Goal: Register for event/course

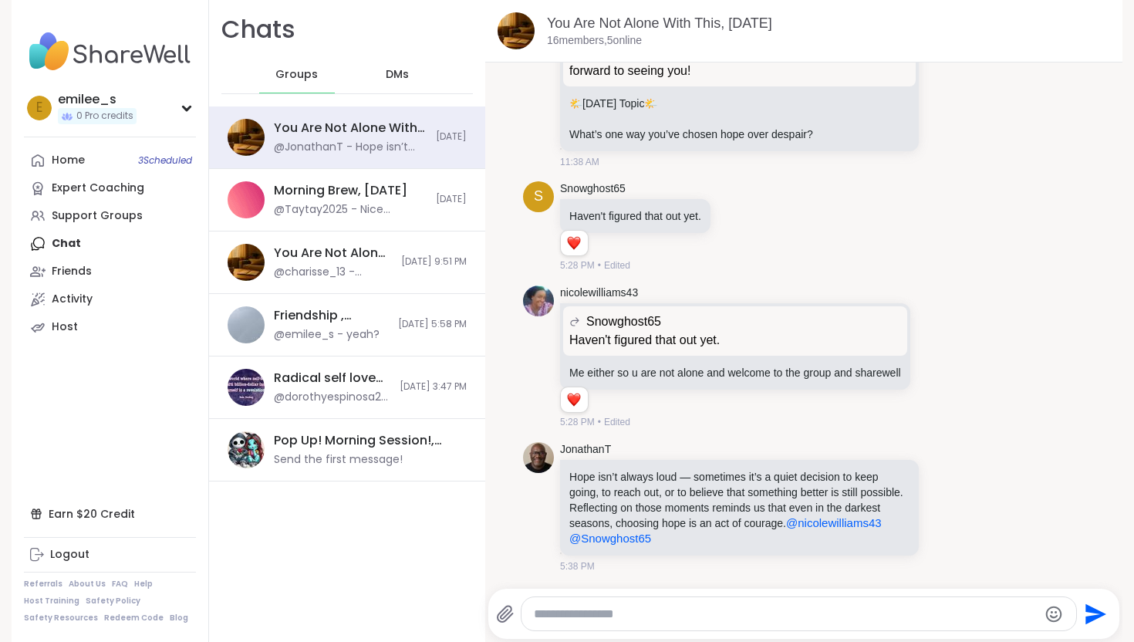
click at [395, 66] on div "DMs" at bounding box center [398, 74] width 76 height 37
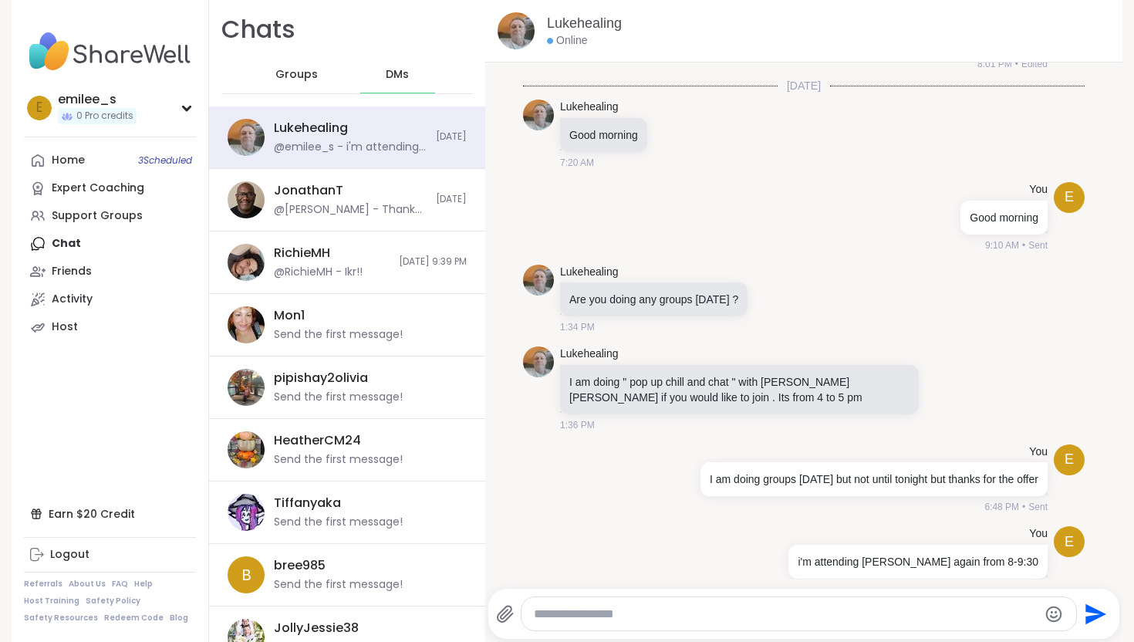
scroll to position [231, 0]
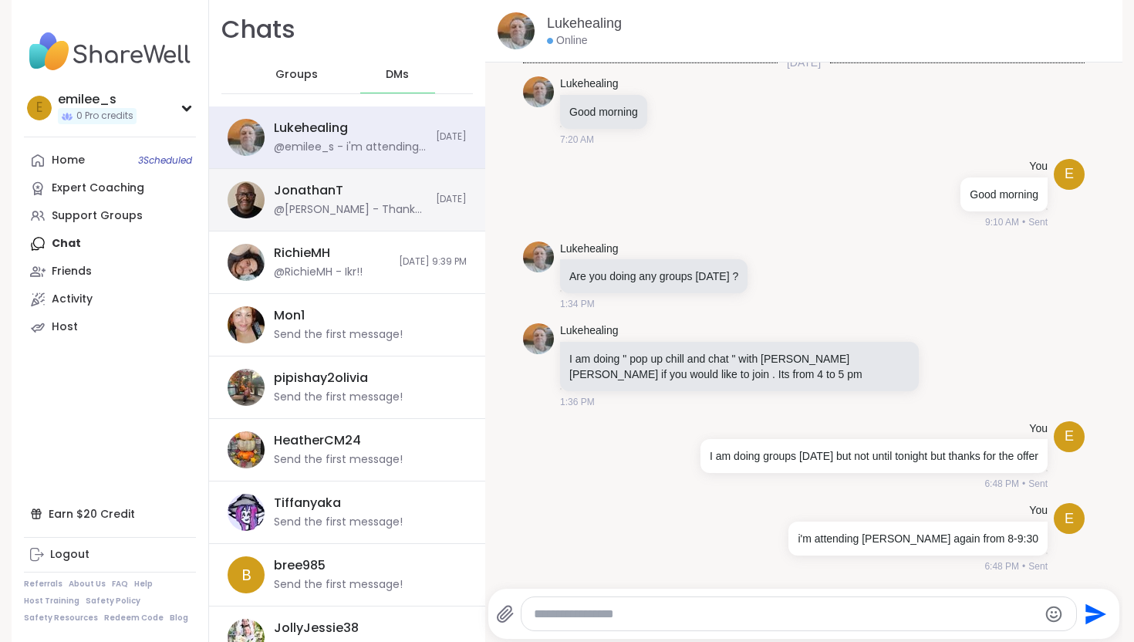
click at [361, 173] on div "JonathanT @[PERSON_NAME] - Thank you I will definitely be joining more. [DATE]" at bounding box center [347, 200] width 276 height 62
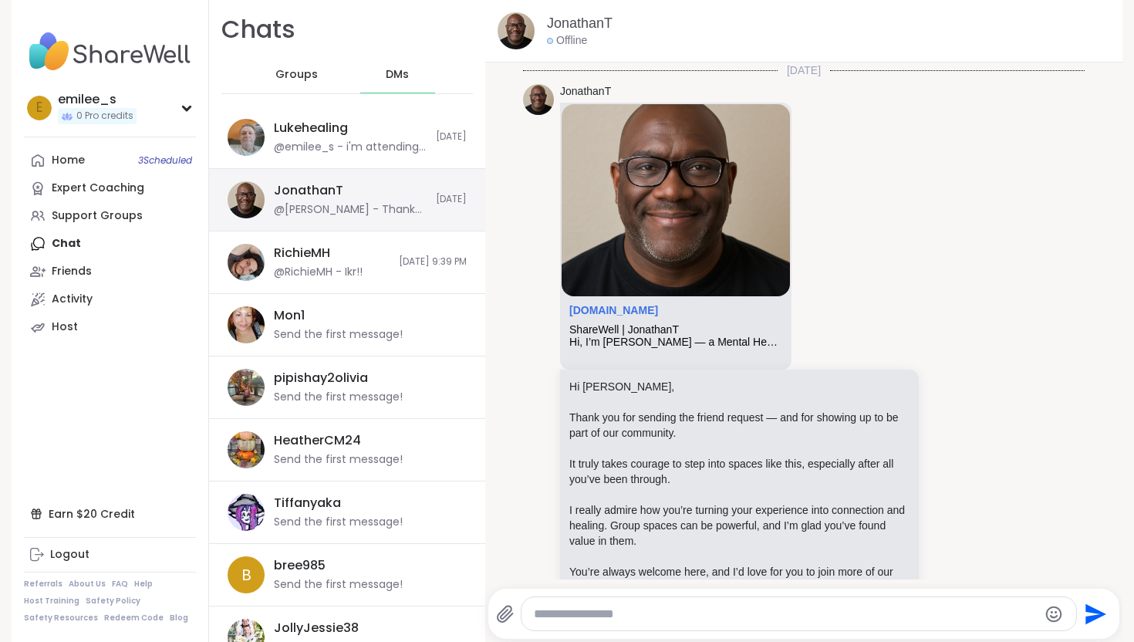
scroll to position [305, 0]
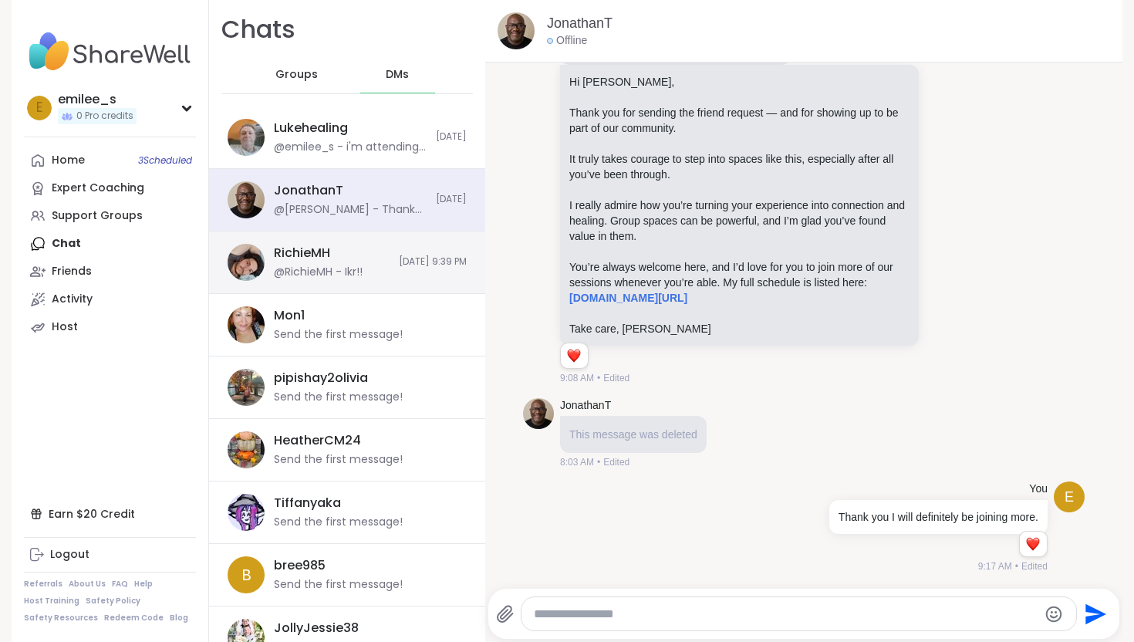
click at [359, 272] on div "@RichieMH - Ikr!!" at bounding box center [318, 271] width 89 height 15
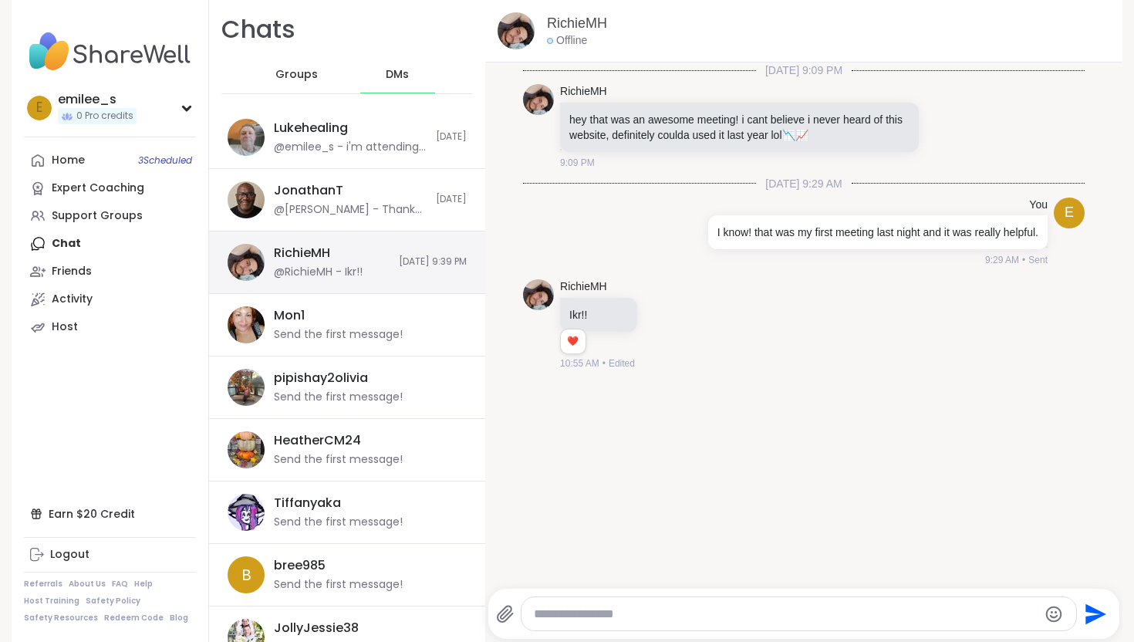
scroll to position [0, 0]
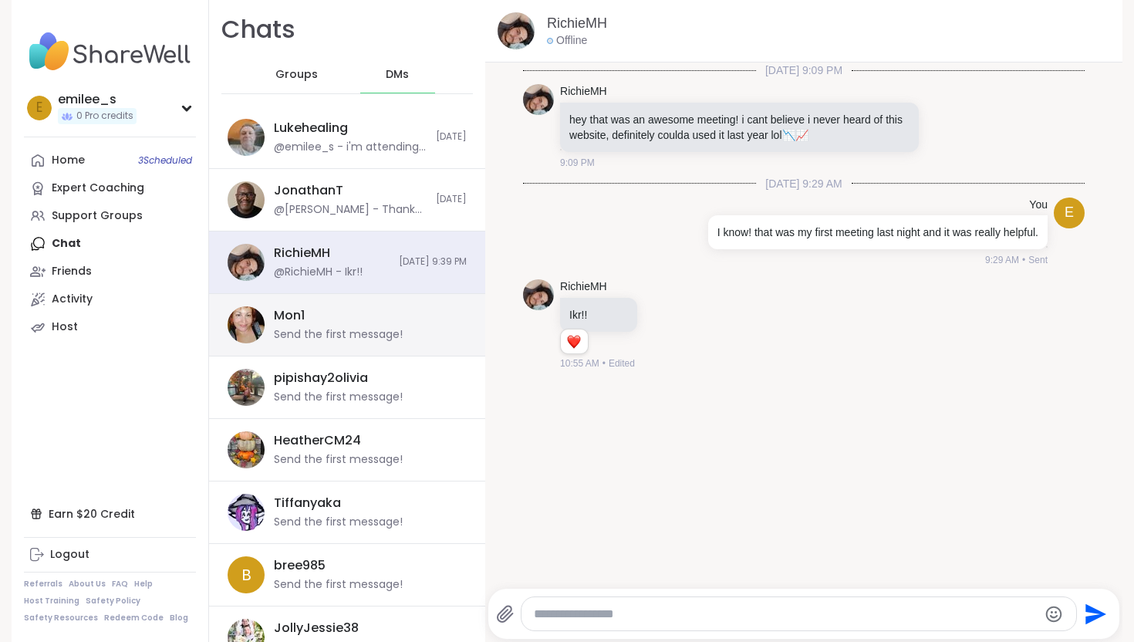
click at [349, 342] on div "Mon1 Send the first message!" at bounding box center [347, 325] width 276 height 62
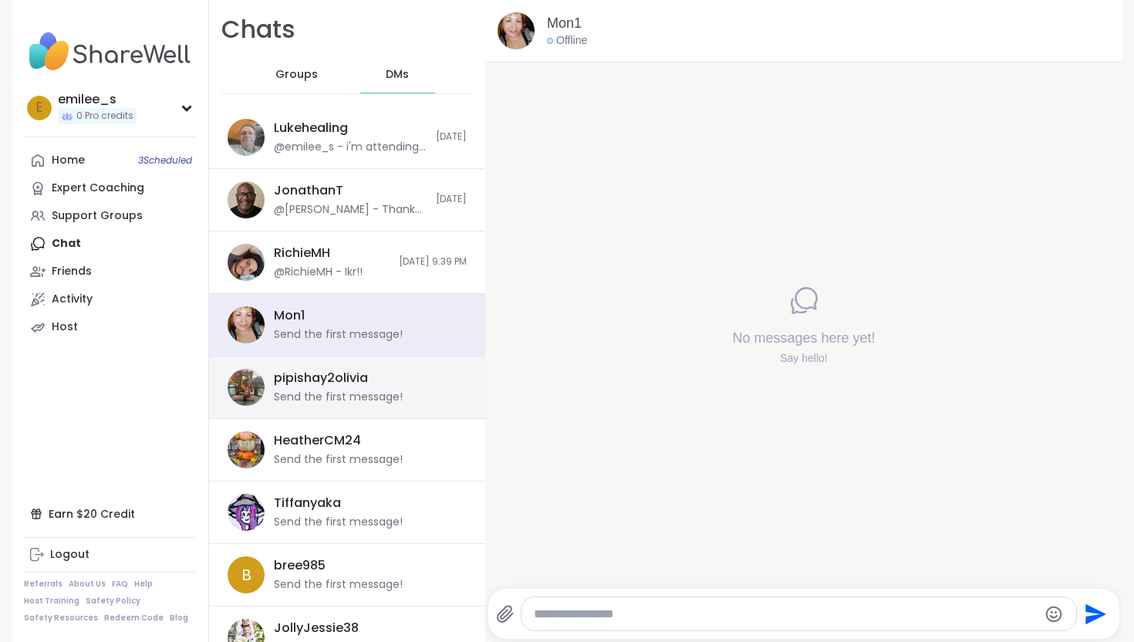
click at [354, 385] on div "pipishay2olivia" at bounding box center [321, 377] width 94 height 17
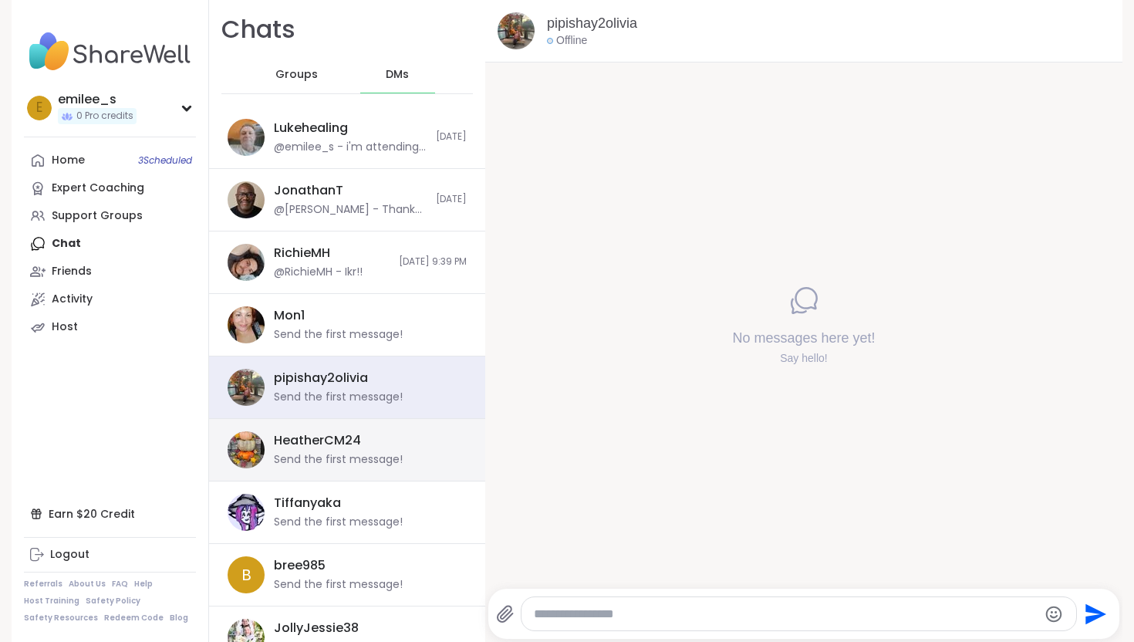
click at [346, 454] on div "Send the first message!" at bounding box center [338, 459] width 129 height 15
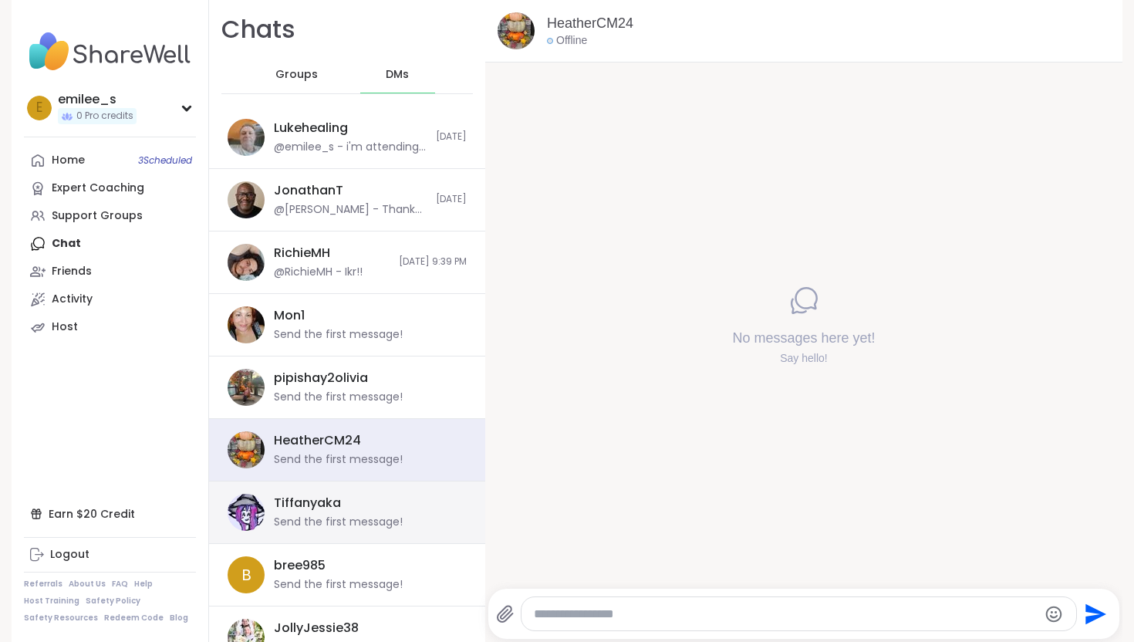
click at [345, 521] on div "Send the first message!" at bounding box center [338, 521] width 129 height 15
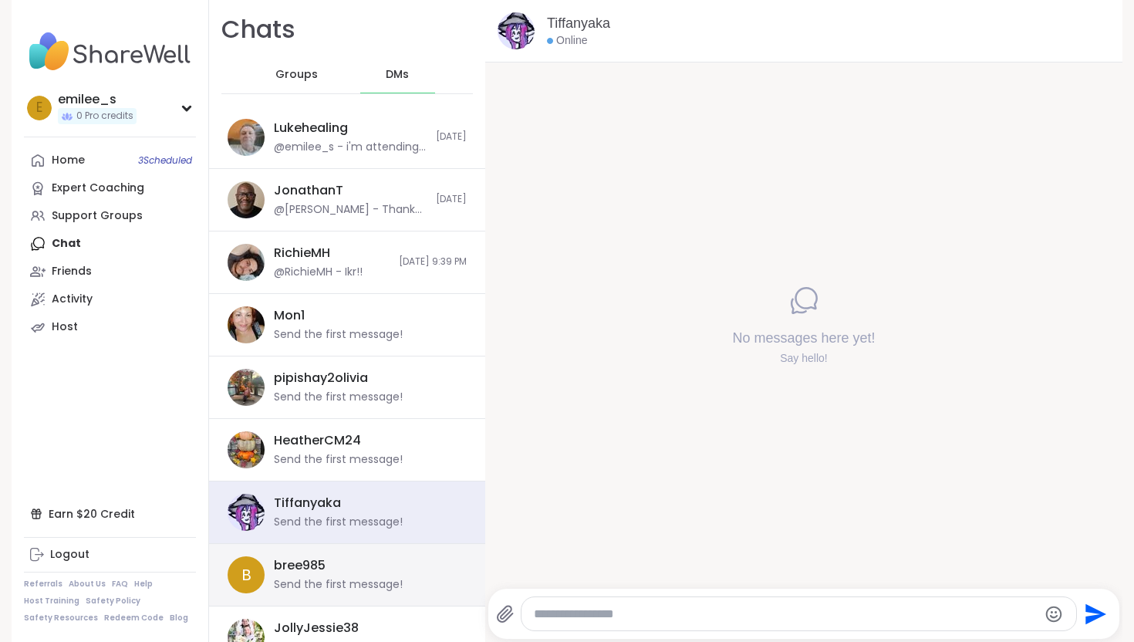
click at [334, 578] on div "Send the first message!" at bounding box center [338, 584] width 129 height 15
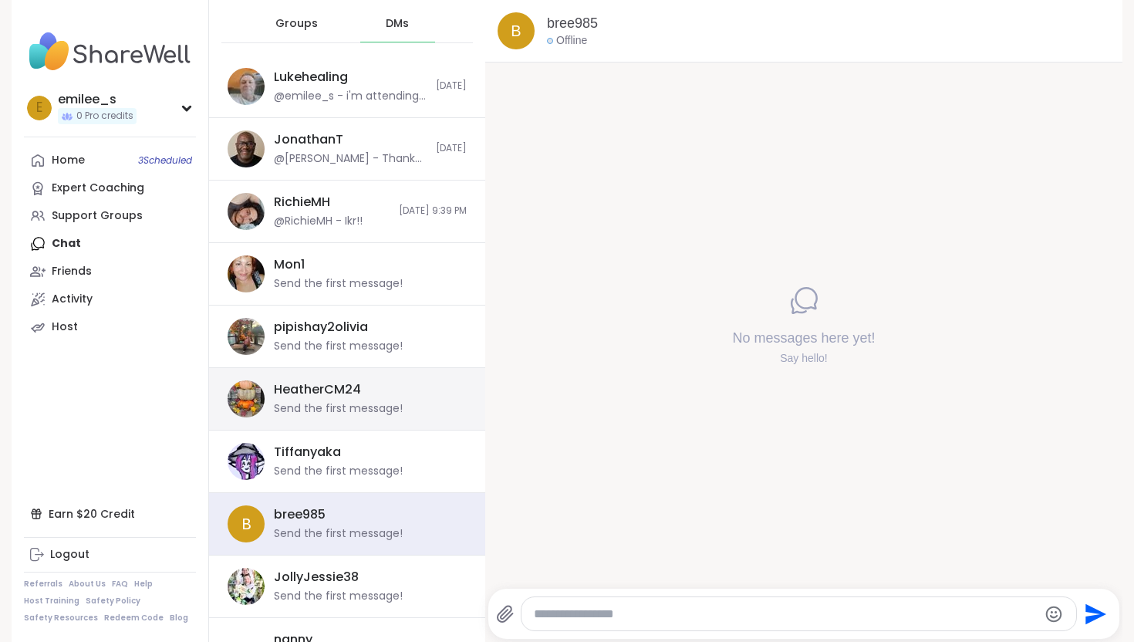
scroll to position [89, 0]
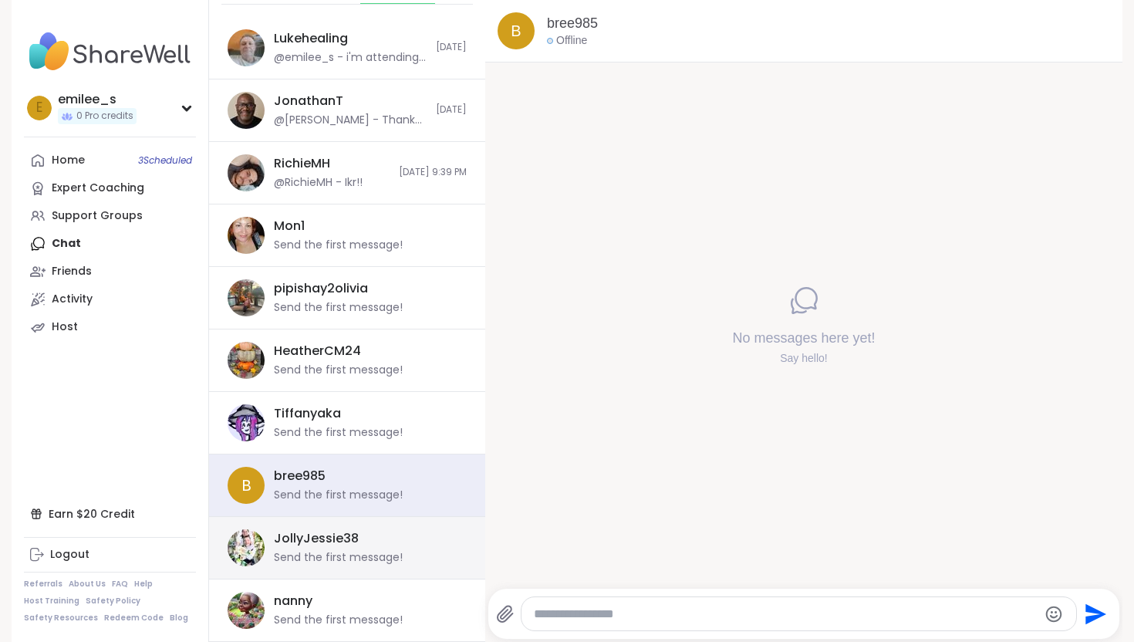
click at [363, 538] on div "JollyJessie38 Send the first message!" at bounding box center [366, 547] width 184 height 35
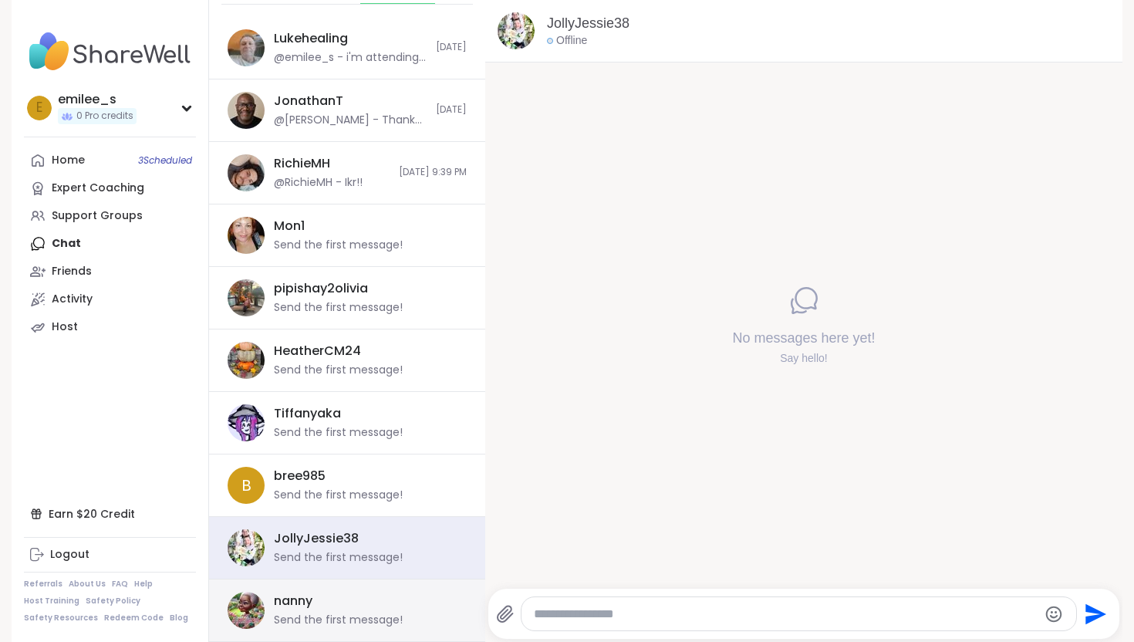
click at [349, 599] on div "nanny Send the first message!" at bounding box center [366, 609] width 184 height 35
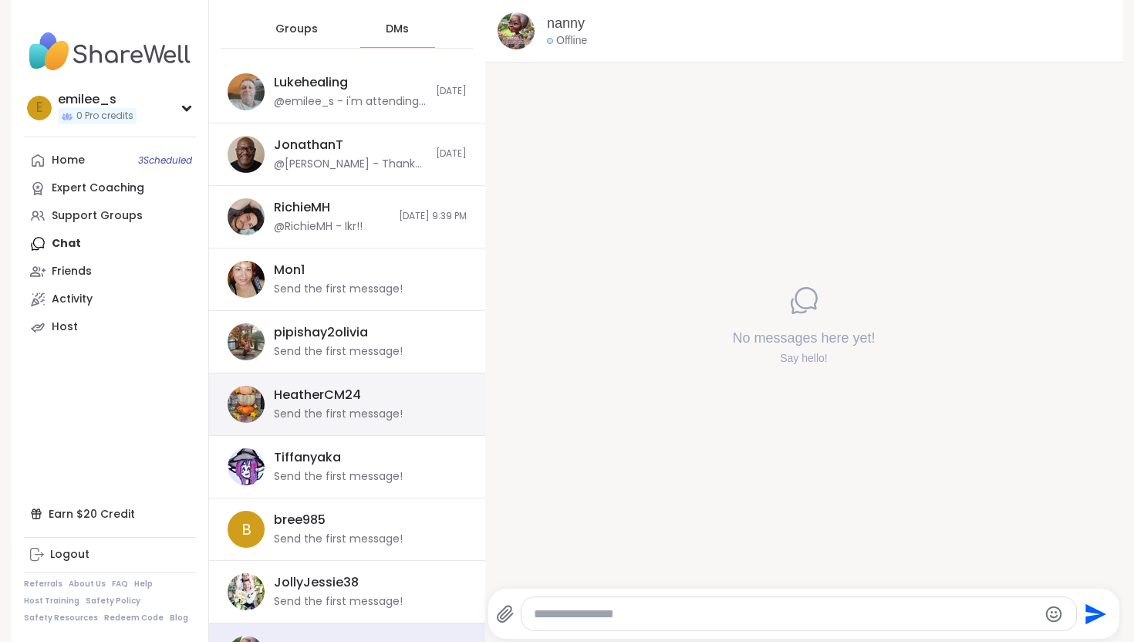
scroll to position [0, 0]
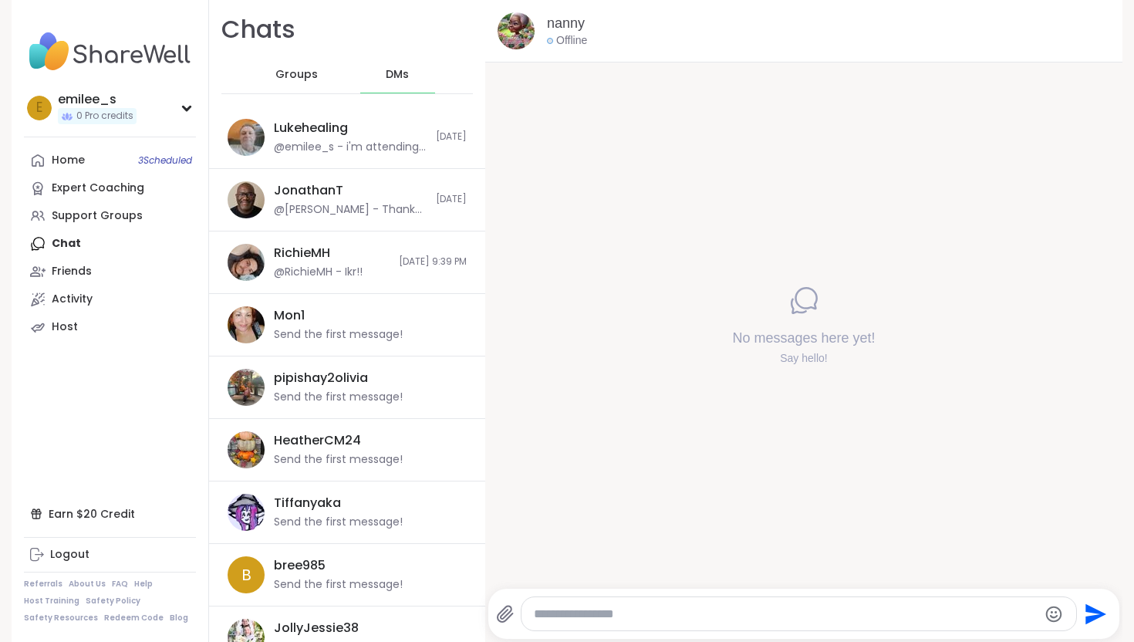
click at [295, 80] on span "Groups" at bounding box center [296, 74] width 42 height 15
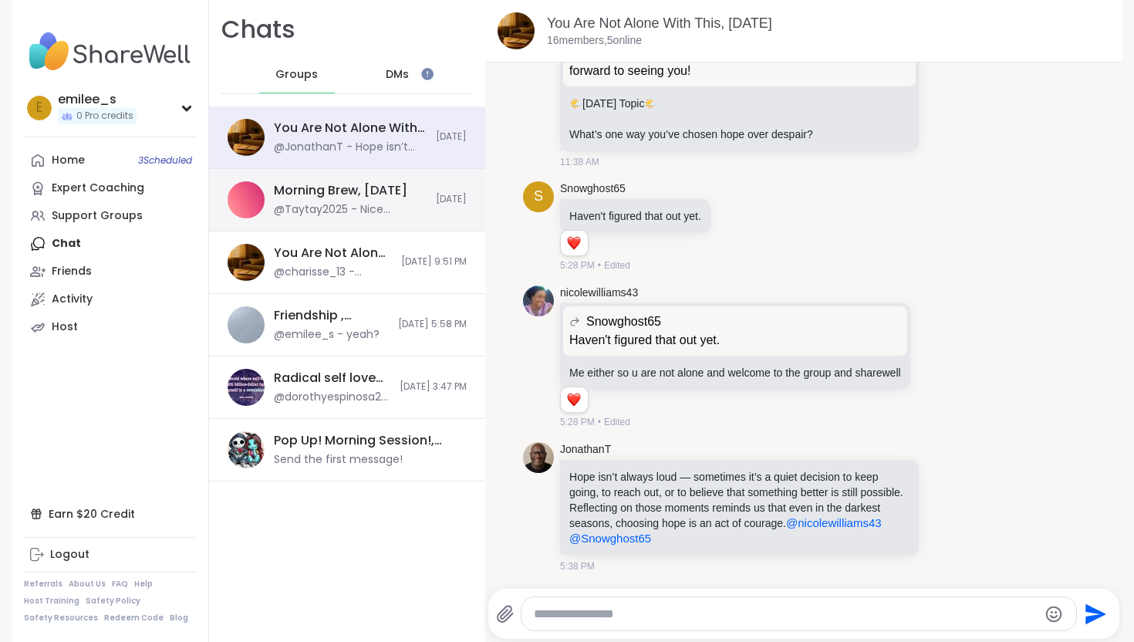
click at [336, 183] on div "Morning Brew, [DATE]" at bounding box center [340, 190] width 133 height 17
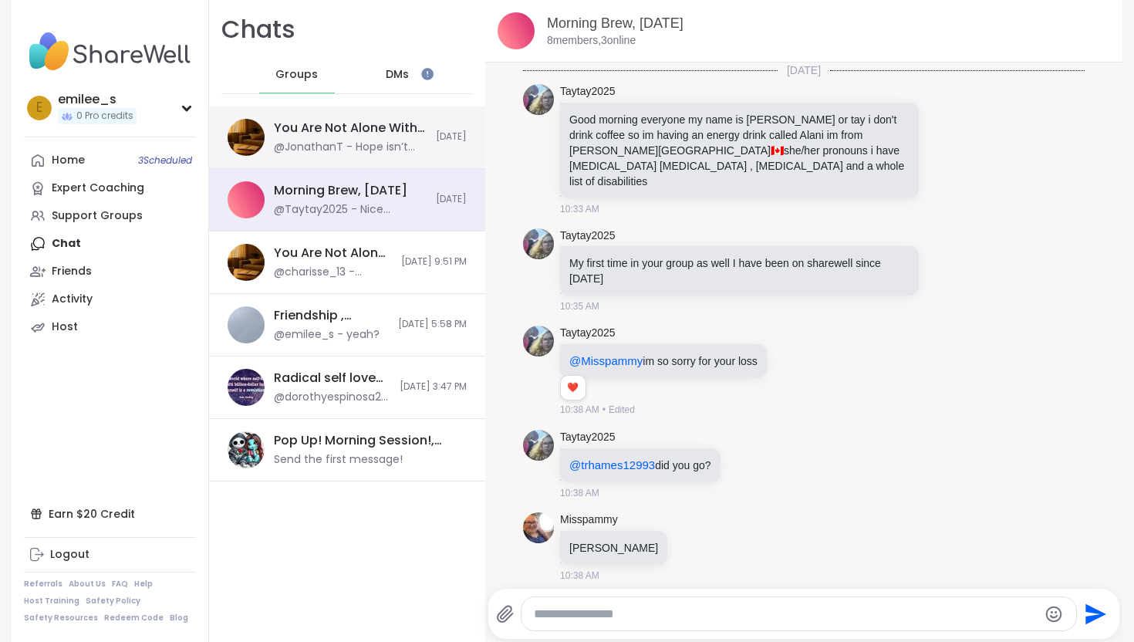
scroll to position [5386, 0]
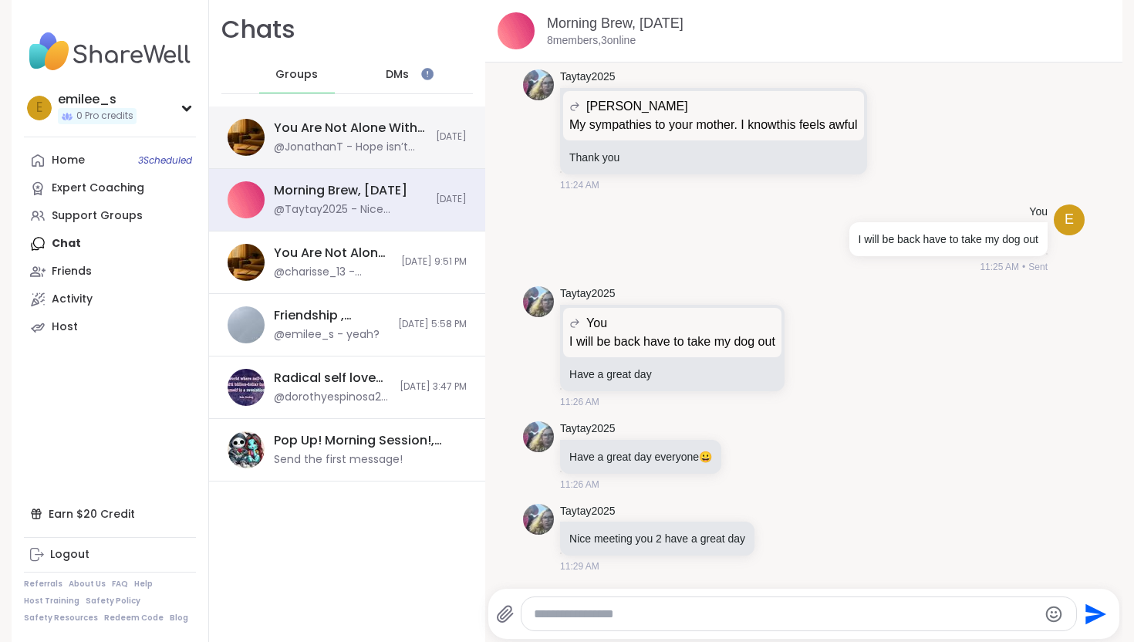
click at [341, 140] on div "@JonathanT - Hope isn’t always loud — sometimes it’s a quiet decision to keep g…" at bounding box center [350, 147] width 153 height 15
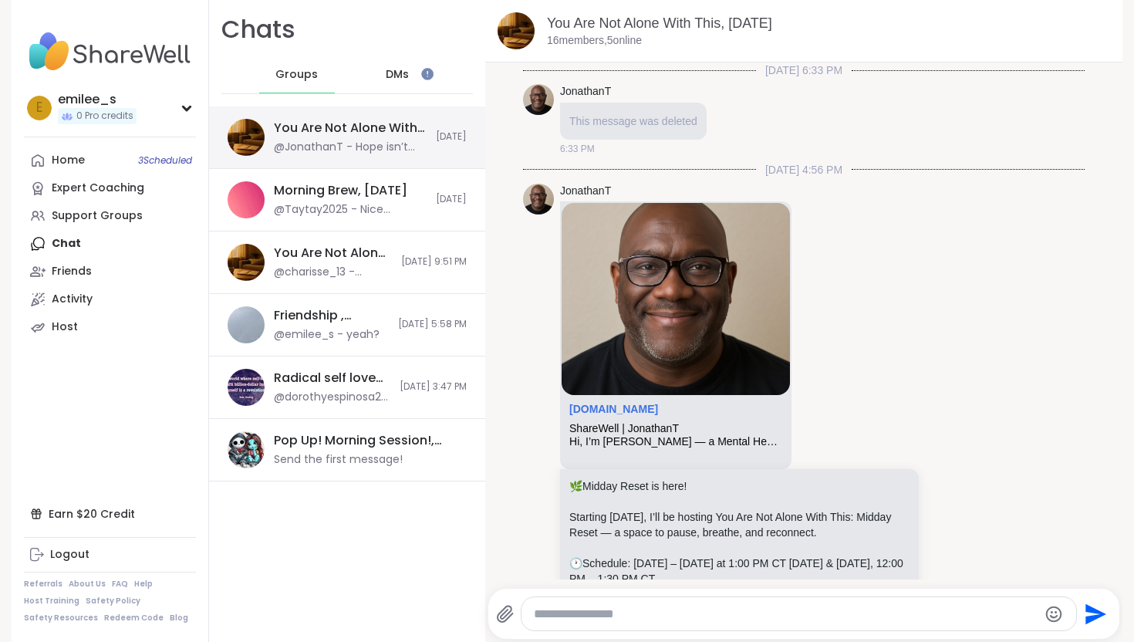
scroll to position [0, 0]
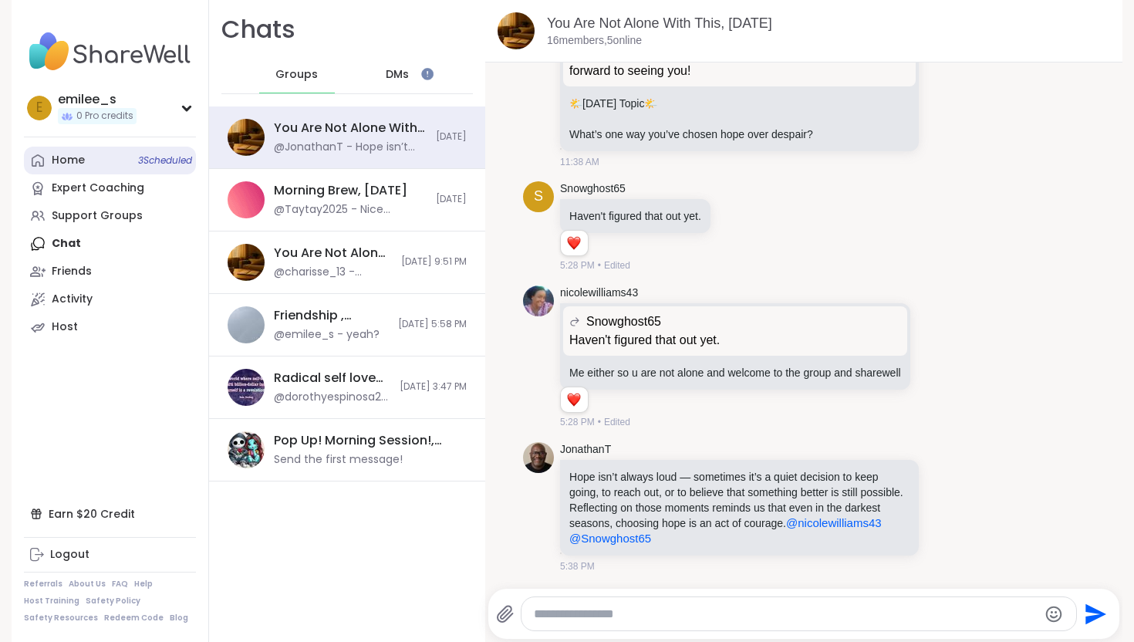
click at [72, 157] on div "Home 3 Scheduled" at bounding box center [68, 160] width 33 height 15
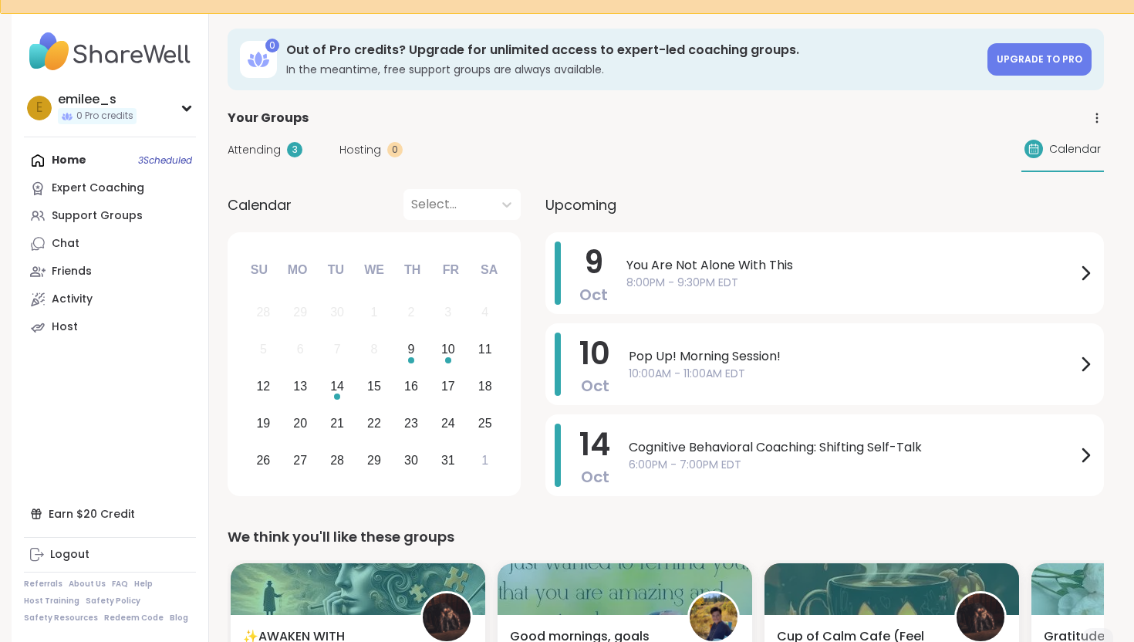
scroll to position [32, 0]
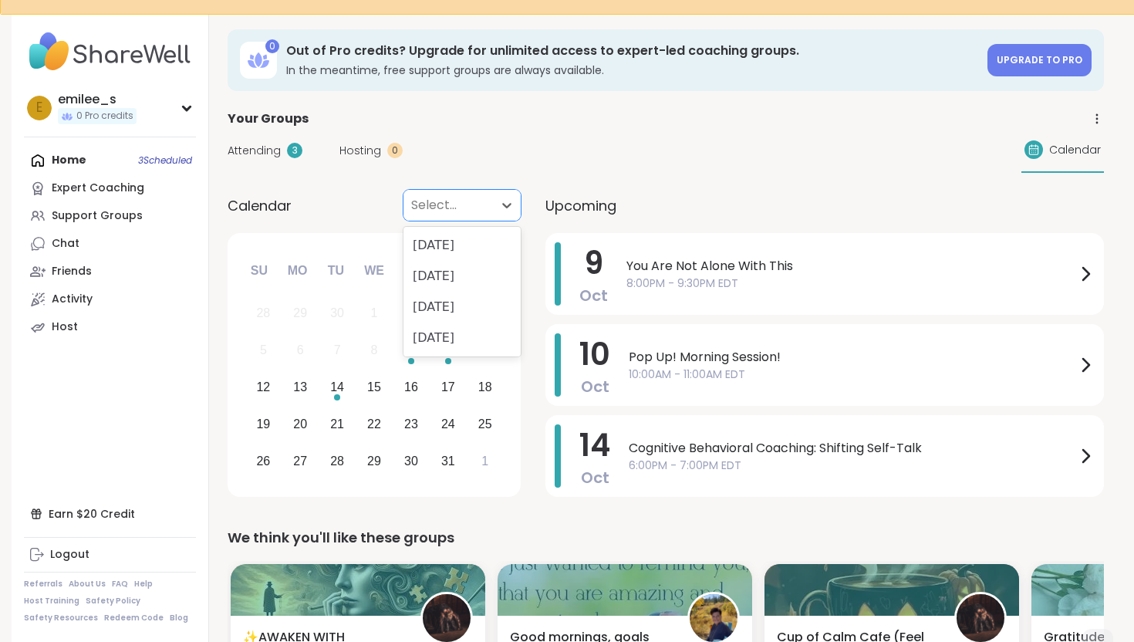
click at [489, 202] on div "Select..." at bounding box center [447, 205] width 89 height 31
click at [610, 167] on div "Attending 3 Hosting 0 Calendar" at bounding box center [665, 150] width 876 height 45
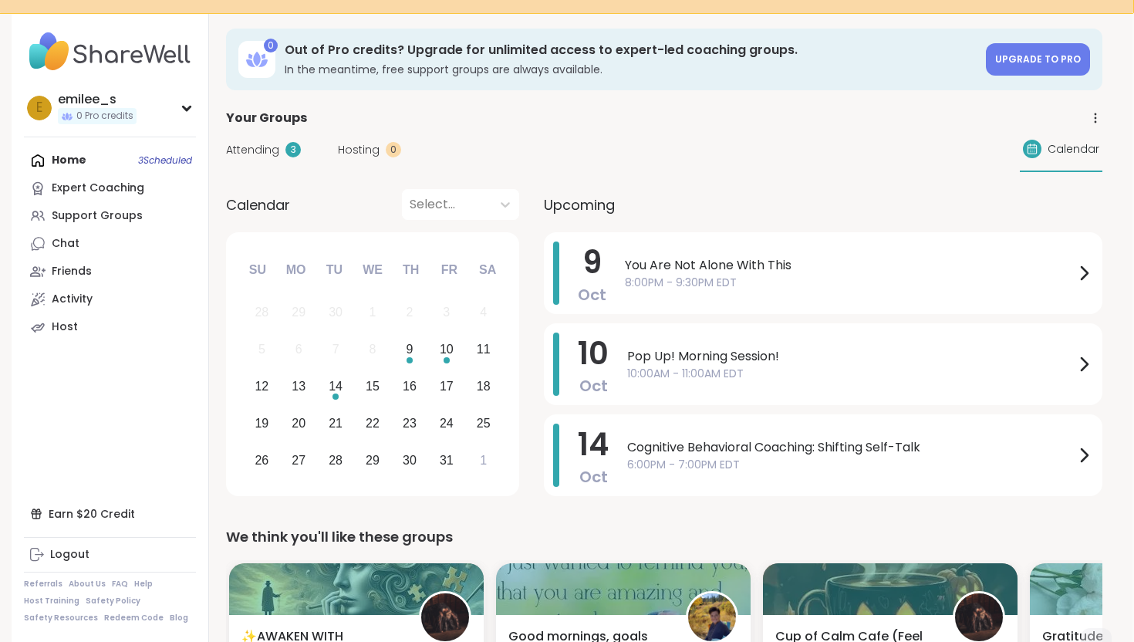
scroll to position [31, 2]
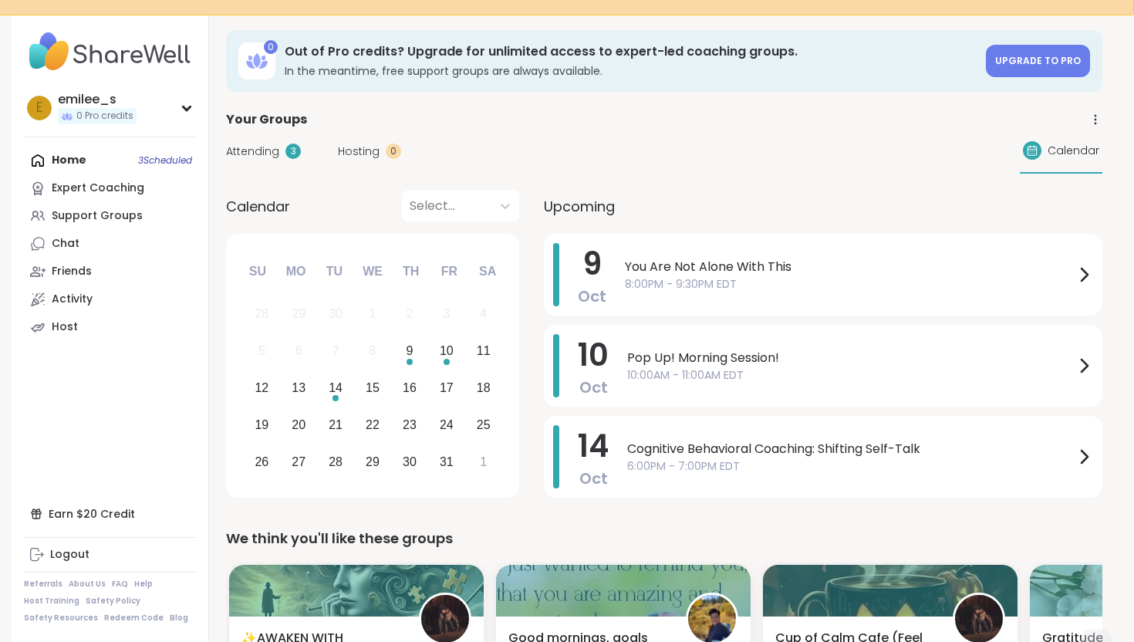
click at [243, 147] on span "Attending" at bounding box center [252, 151] width 53 height 16
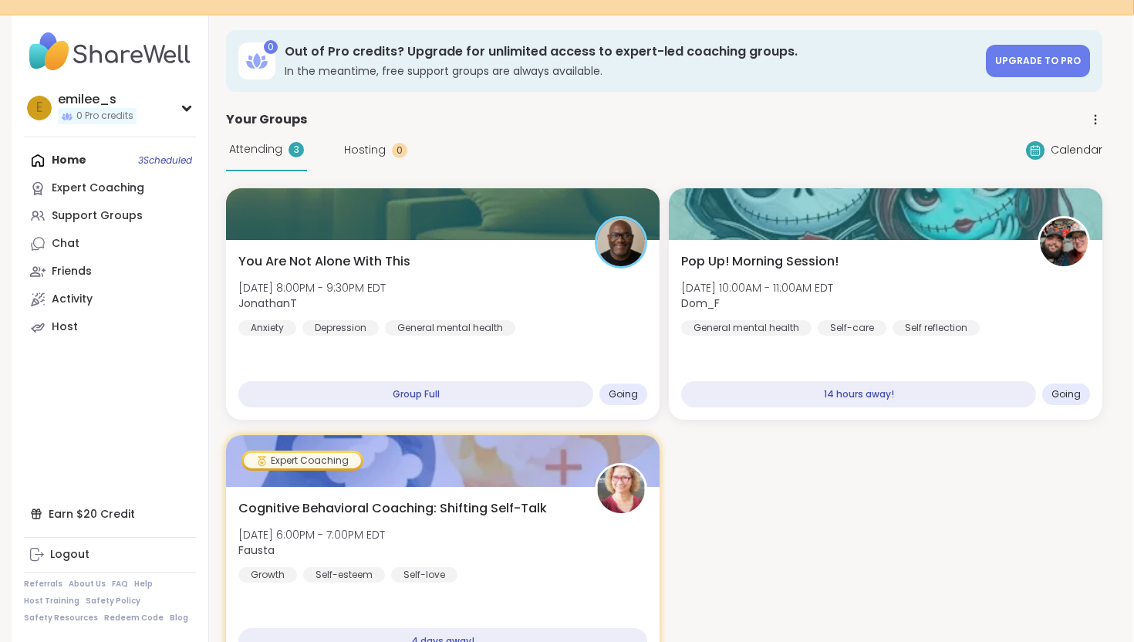
click at [363, 148] on span "Hosting" at bounding box center [365, 150] width 42 height 16
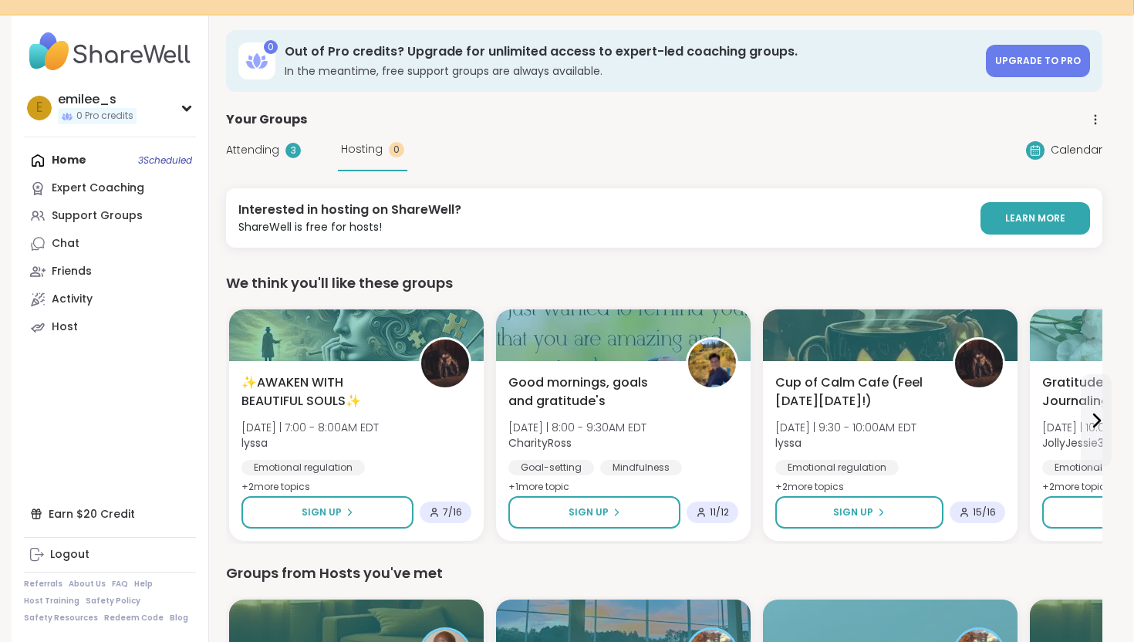
click at [260, 141] on div "Attending 3 Hosting 0" at bounding box center [316, 150] width 181 height 42
click at [260, 147] on span "Attending" at bounding box center [252, 150] width 53 height 16
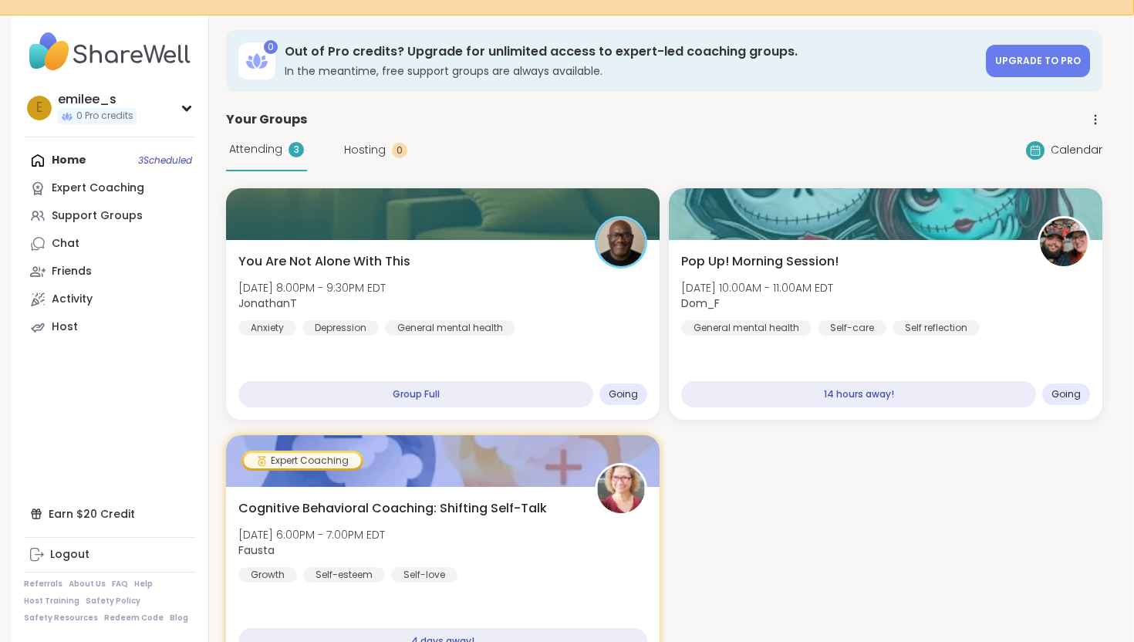
click at [81, 157] on div "Home 3 Scheduled Expert Coaching Support Groups Chat Friends Activity Host" at bounding box center [110, 244] width 172 height 194
click at [135, 191] on div "Expert Coaching" at bounding box center [98, 187] width 93 height 15
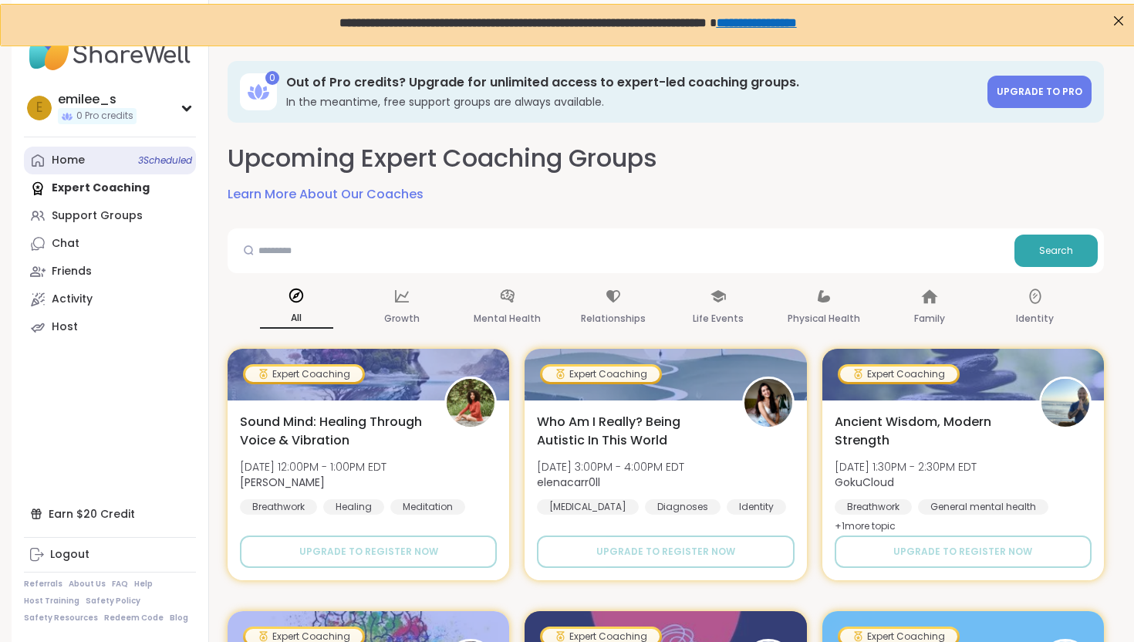
click at [117, 166] on link "Home 3 Scheduled" at bounding box center [110, 161] width 172 height 28
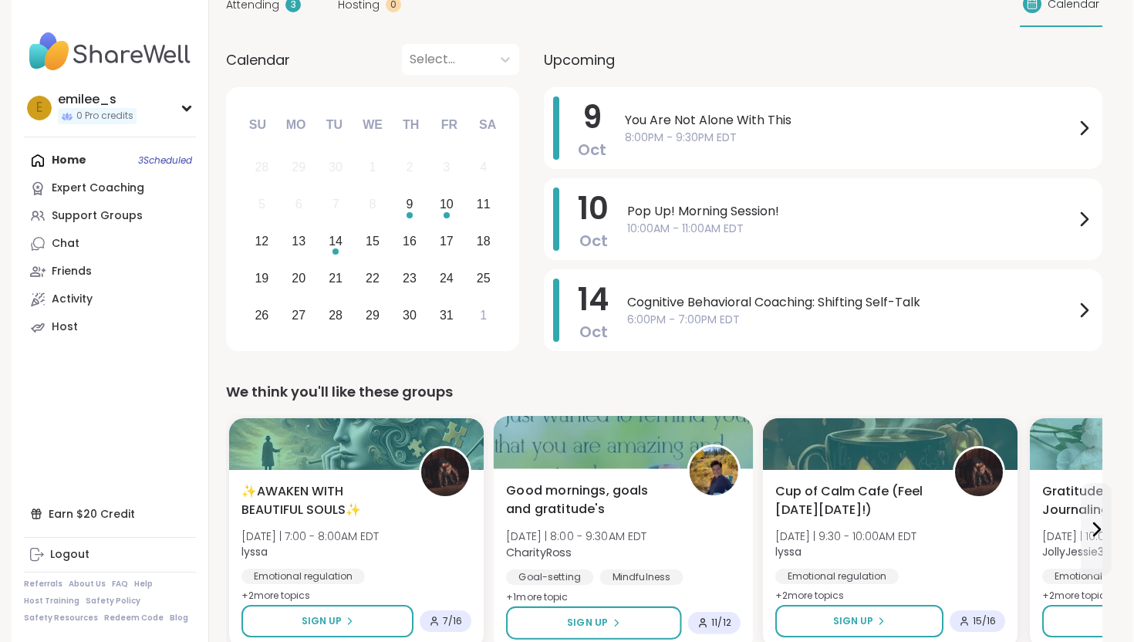
scroll to position [0, 2]
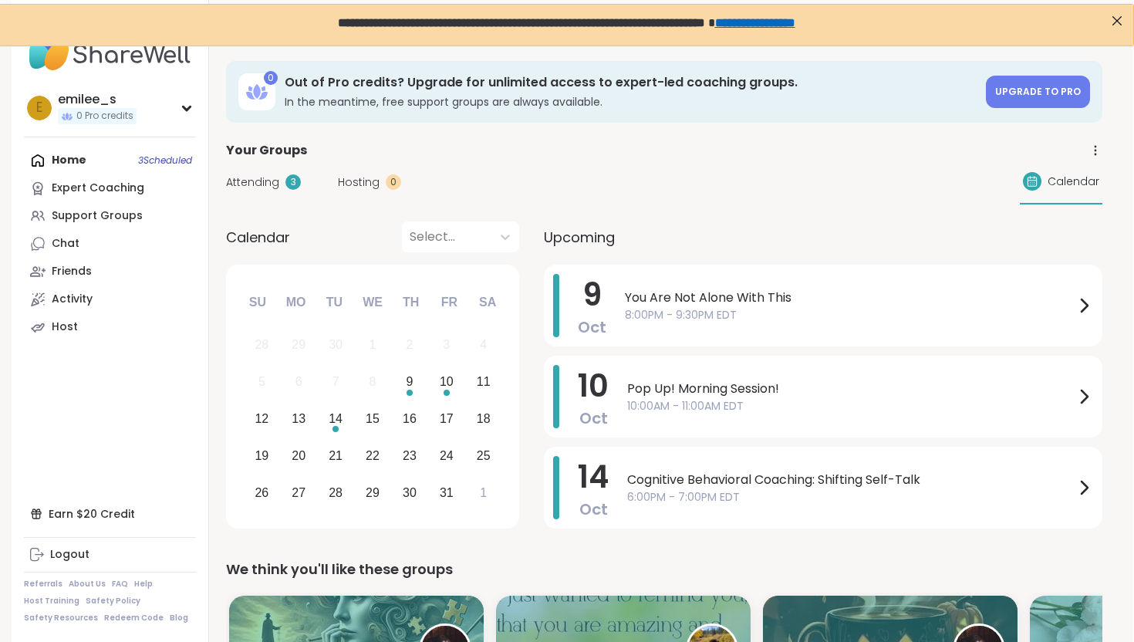
click at [77, 162] on div "Home 3 Scheduled Expert Coaching Support Groups Chat Friends Activity Host" at bounding box center [110, 244] width 172 height 194
click at [91, 186] on div "Expert Coaching" at bounding box center [98, 187] width 93 height 15
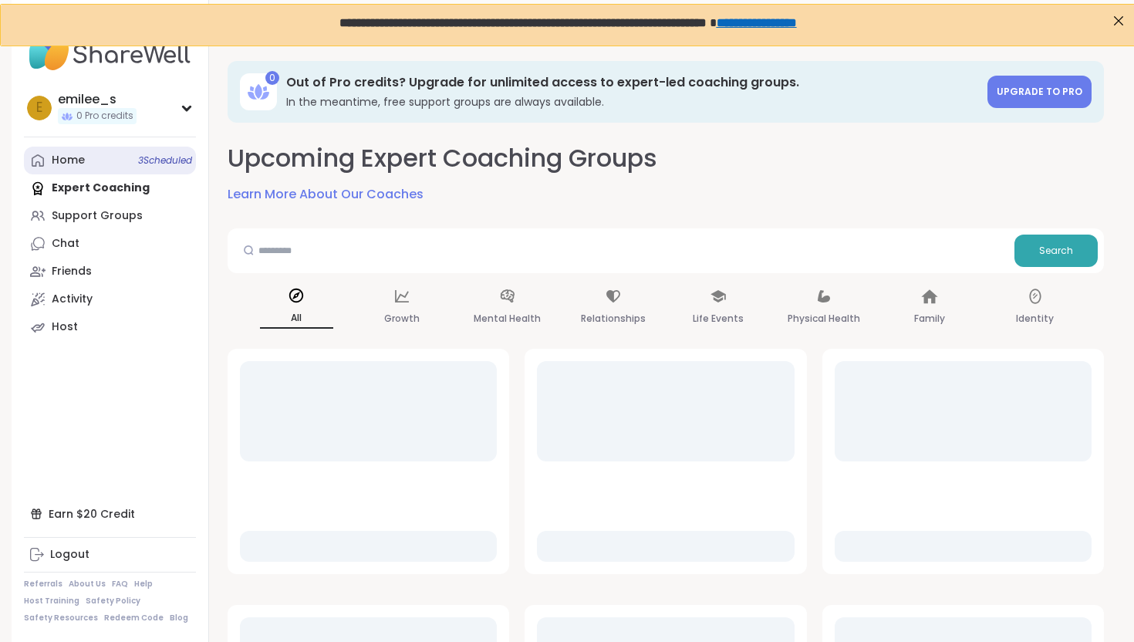
click at [87, 166] on link "Home 3 Scheduled" at bounding box center [110, 161] width 172 height 28
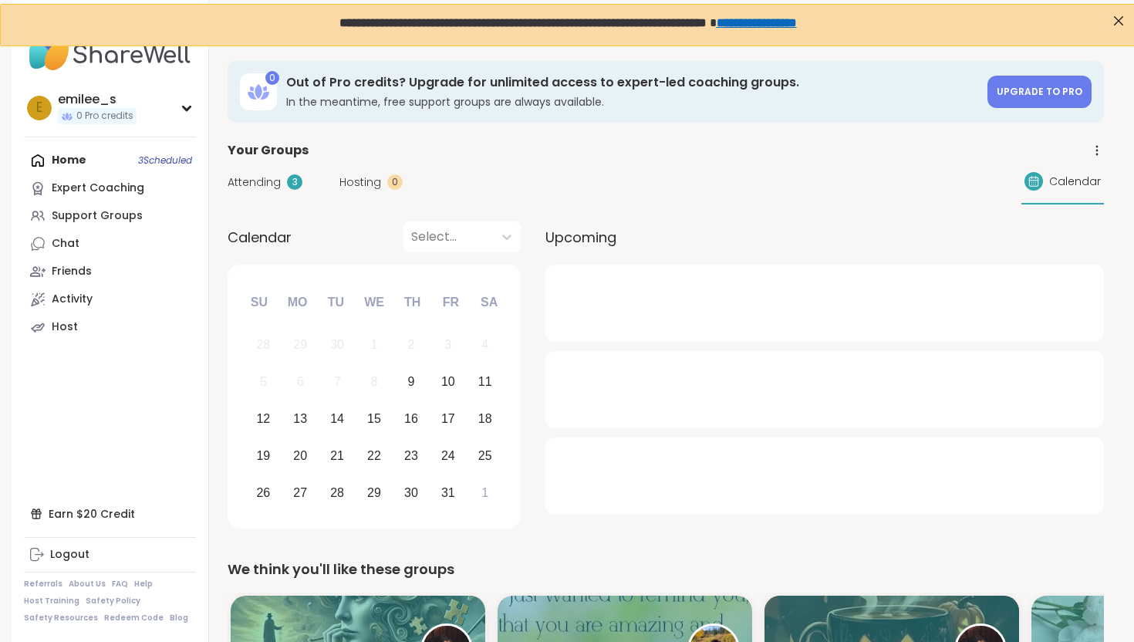
click at [258, 182] on span "Attending" at bounding box center [253, 182] width 53 height 16
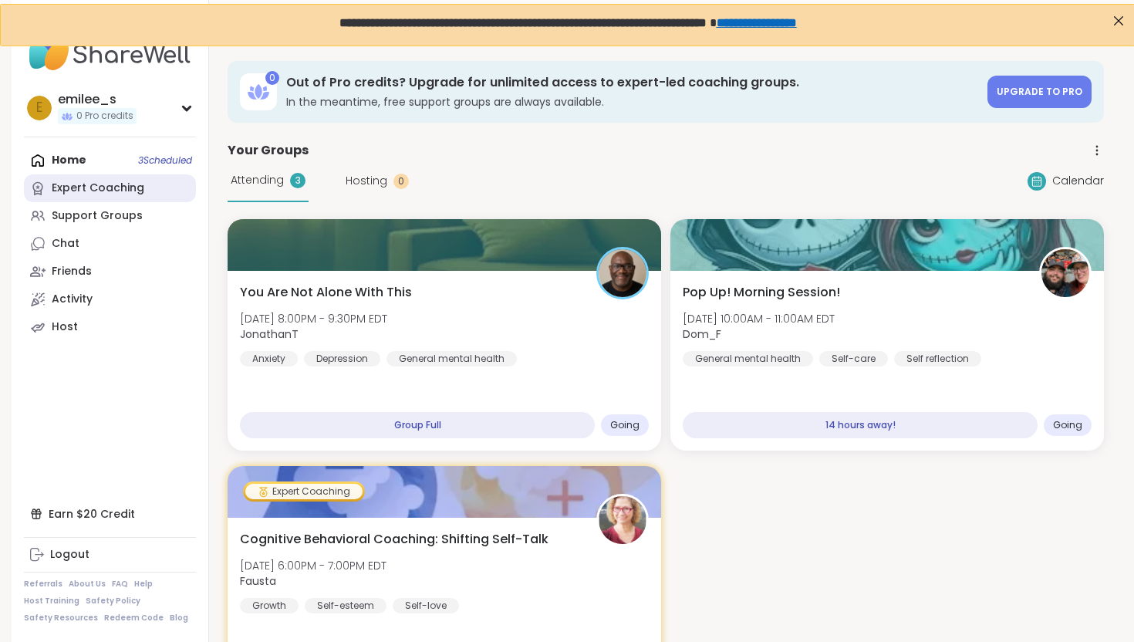
click at [79, 186] on div "Expert Coaching" at bounding box center [98, 187] width 93 height 15
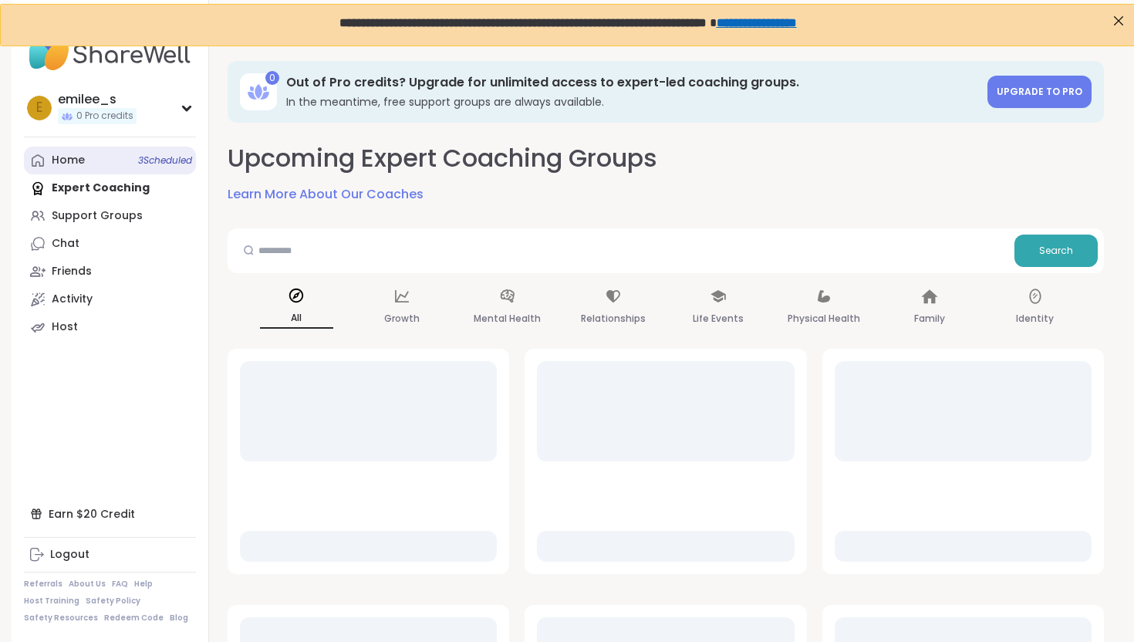
click at [79, 159] on div "Home 3 Scheduled" at bounding box center [68, 160] width 33 height 15
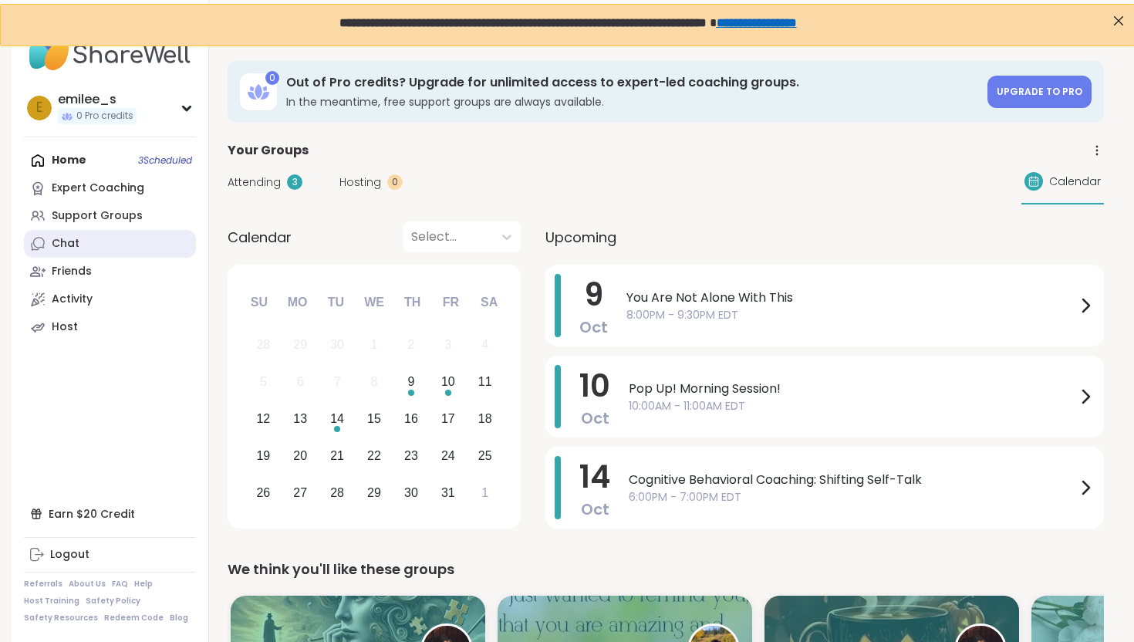
click at [131, 250] on link "Chat" at bounding box center [110, 244] width 172 height 28
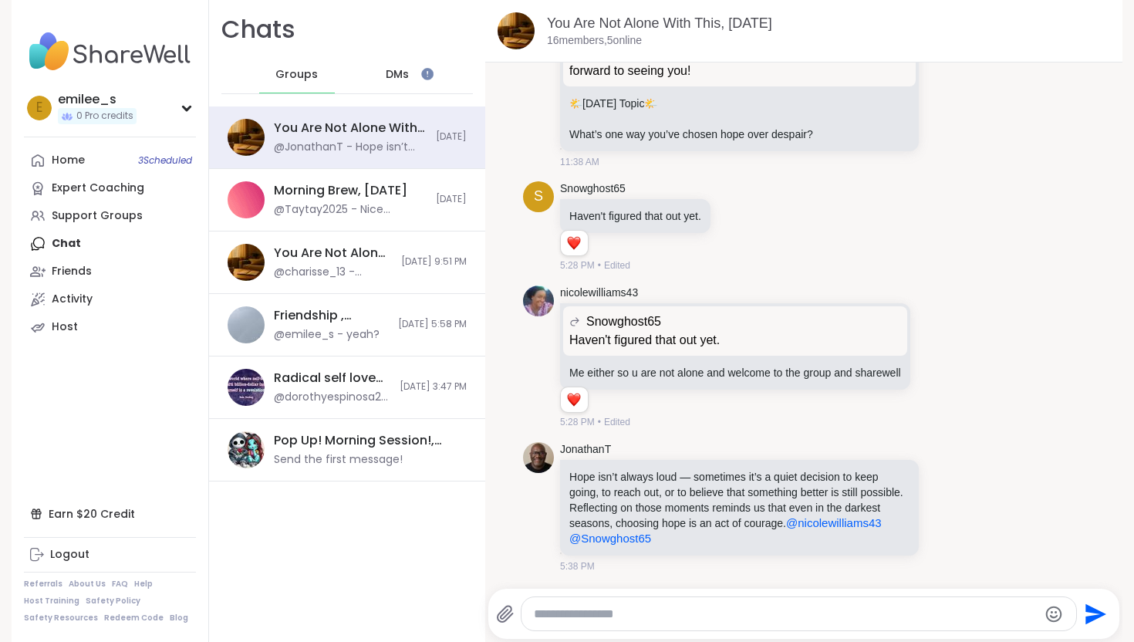
click at [399, 77] on span "DMs" at bounding box center [397, 74] width 23 height 15
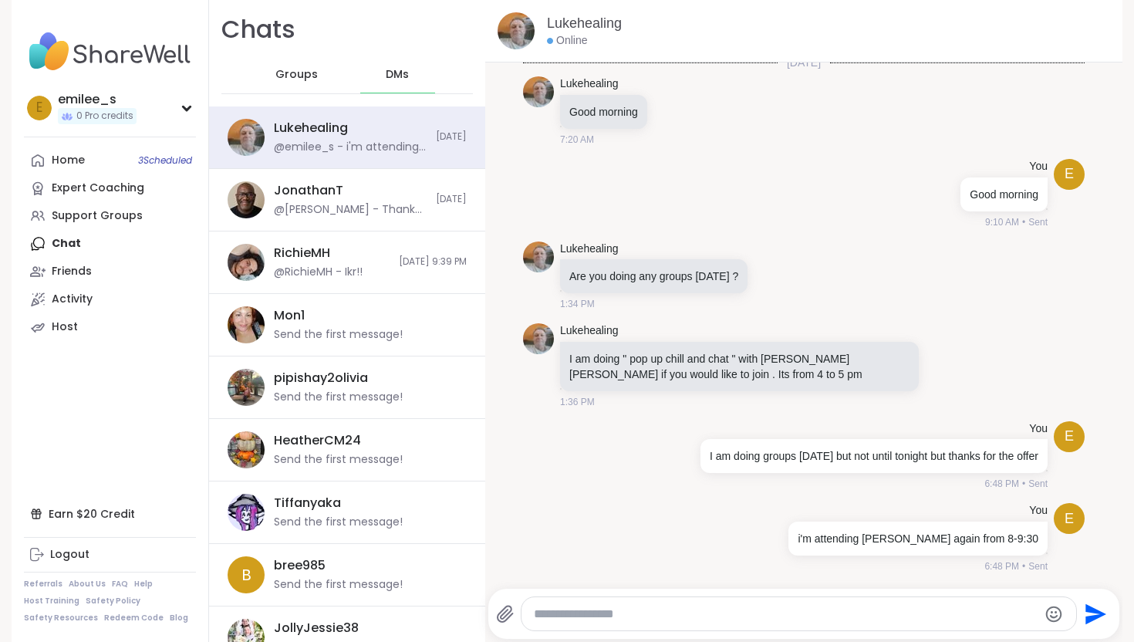
click at [304, 67] on span "Groups" at bounding box center [296, 74] width 42 height 15
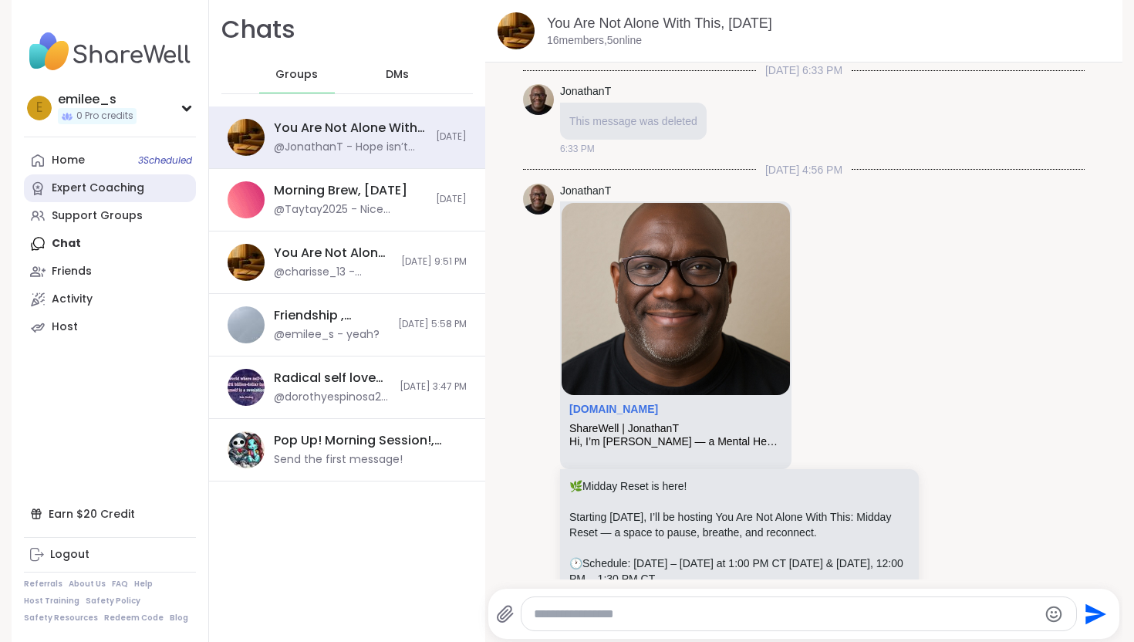
scroll to position [1939, 0]
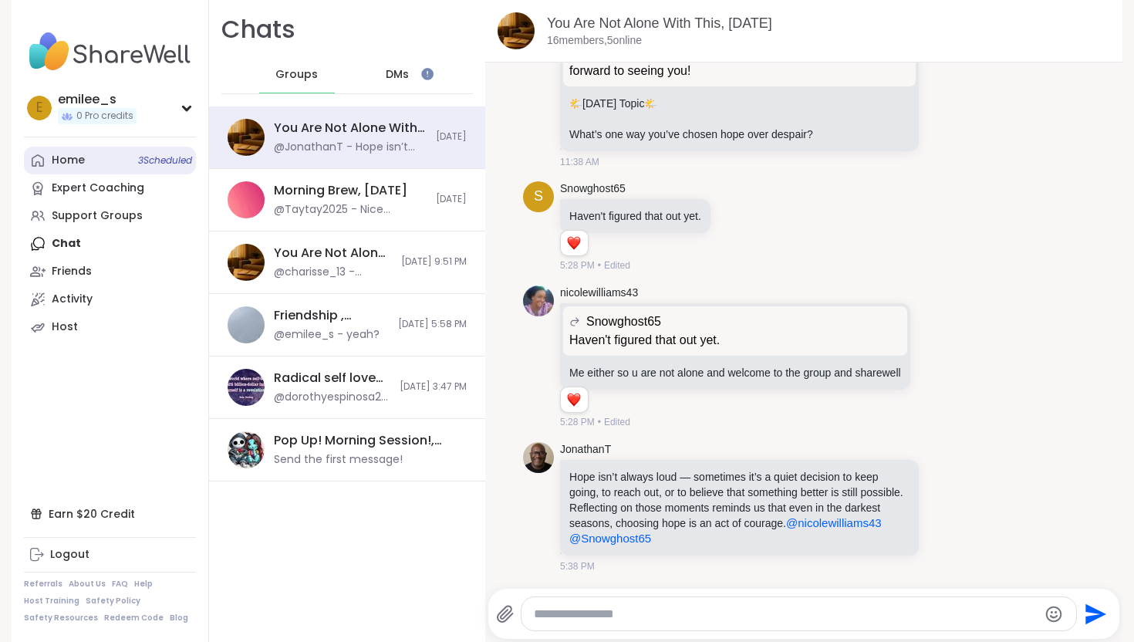
click at [95, 162] on link "Home 3 Scheduled" at bounding box center [110, 161] width 172 height 28
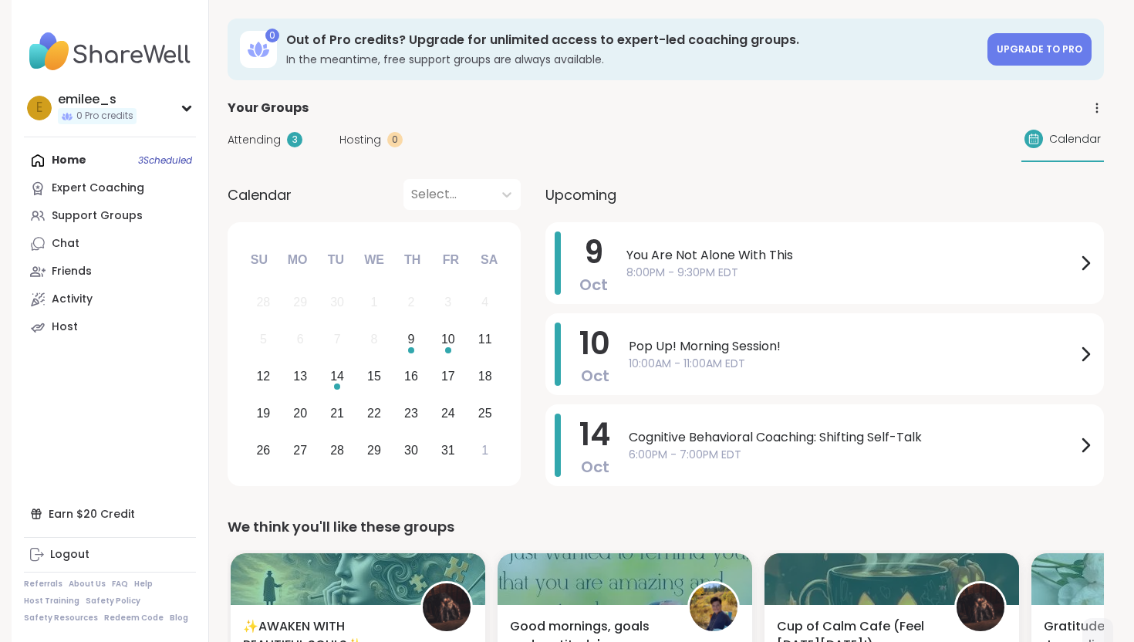
click at [258, 136] on span "Attending" at bounding box center [253, 140] width 53 height 16
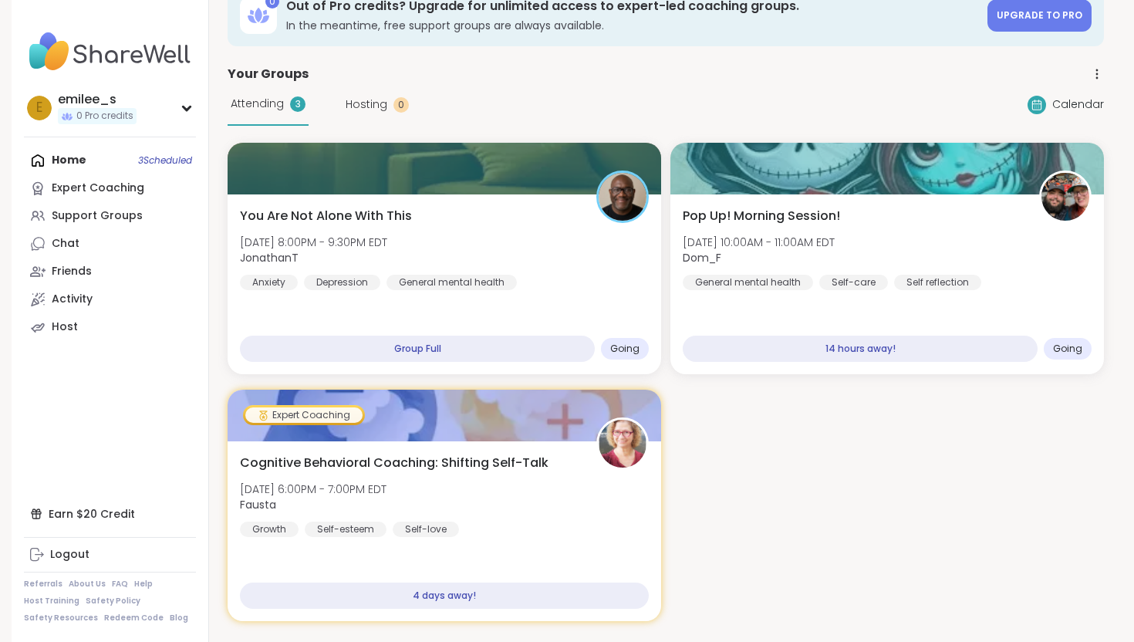
scroll to position [31, 0]
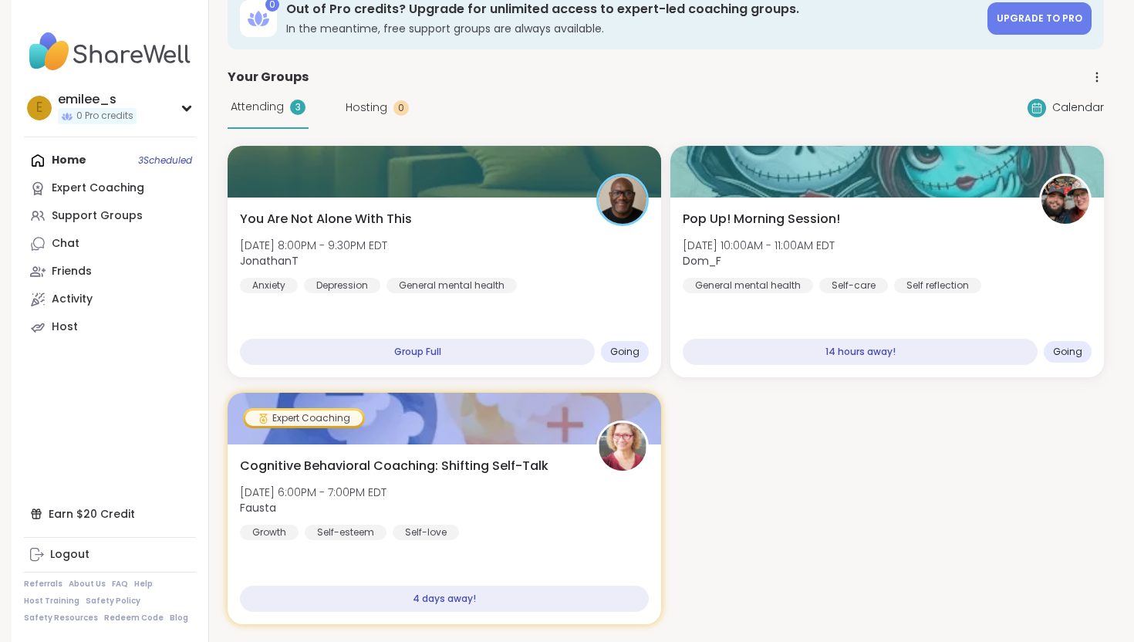
click at [369, 102] on span "Hosting" at bounding box center [366, 107] width 42 height 16
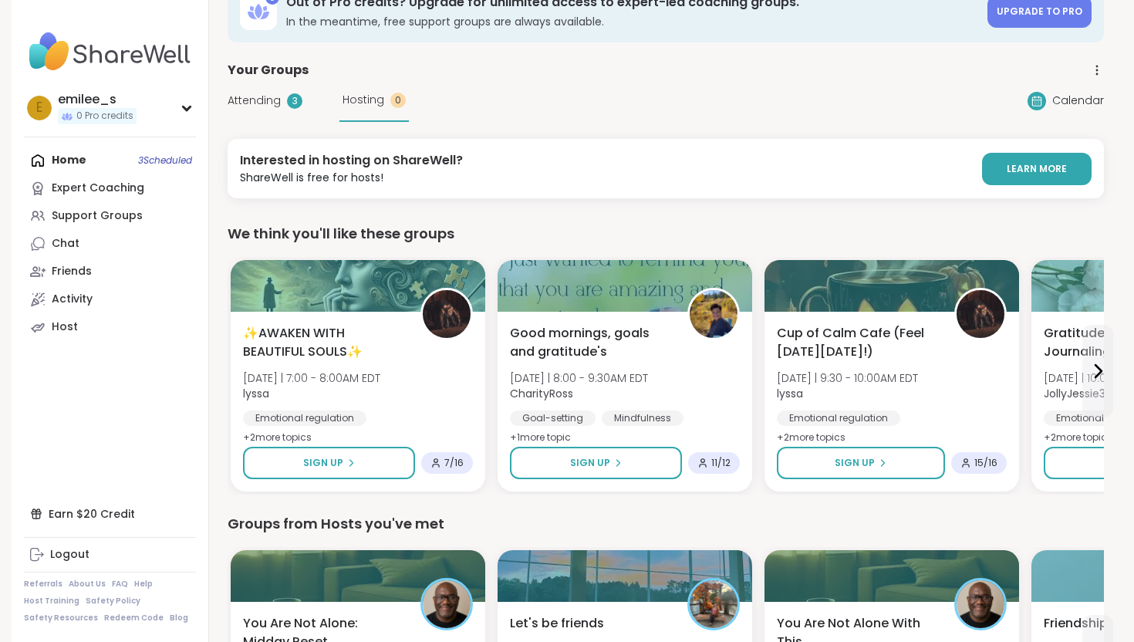
scroll to position [0, 0]
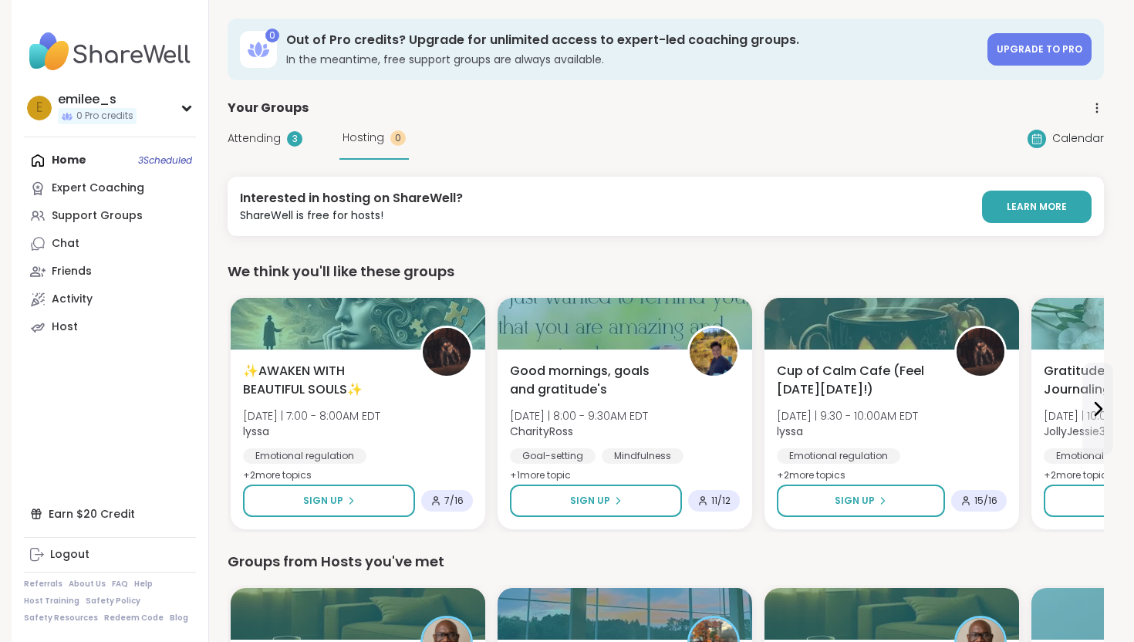
click at [138, 160] on div "Home 3 Scheduled Expert Coaching Support Groups Chat Friends Activity Host" at bounding box center [110, 244] width 172 height 194
click at [152, 187] on link "Expert Coaching" at bounding box center [110, 188] width 172 height 28
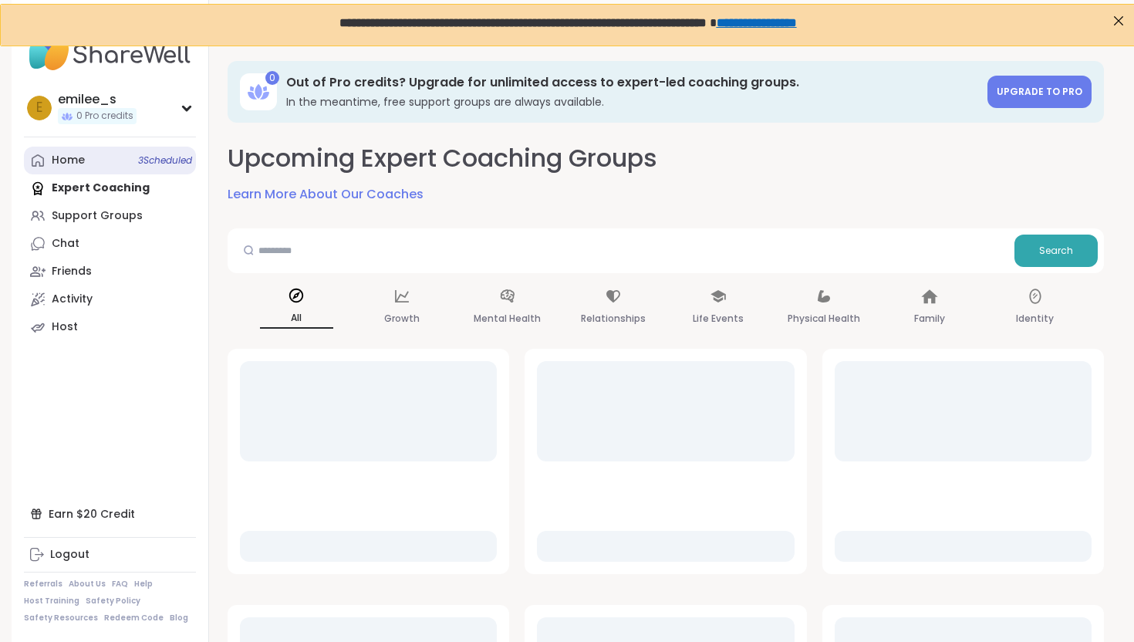
click at [123, 164] on link "Home 3 Scheduled" at bounding box center [110, 161] width 172 height 28
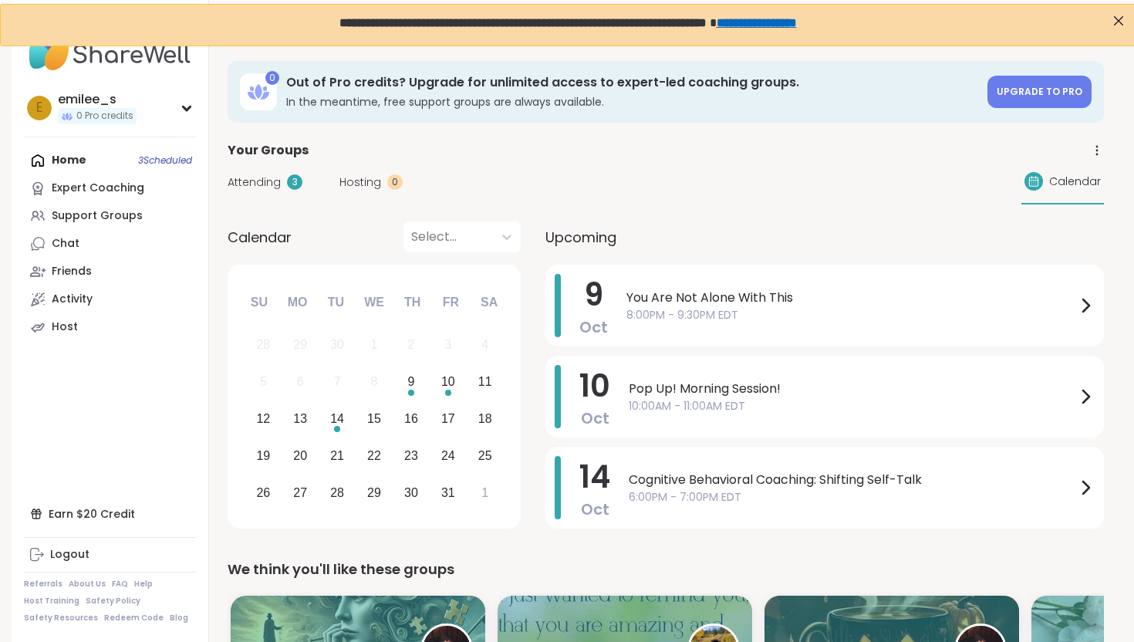
click at [115, 156] on div "Home 3 Scheduled Expert Coaching Support Groups Chat Friends Activity Host" at bounding box center [110, 244] width 172 height 194
click at [114, 283] on link "Friends" at bounding box center [110, 272] width 172 height 28
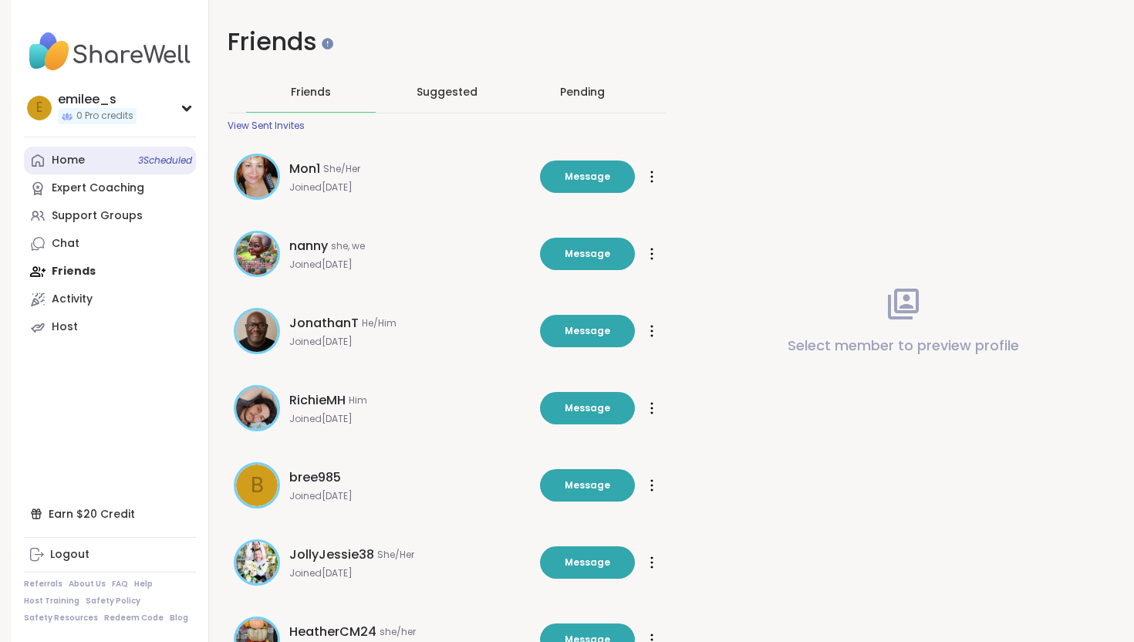
click at [86, 155] on link "Home 3 Scheduled" at bounding box center [110, 161] width 172 height 28
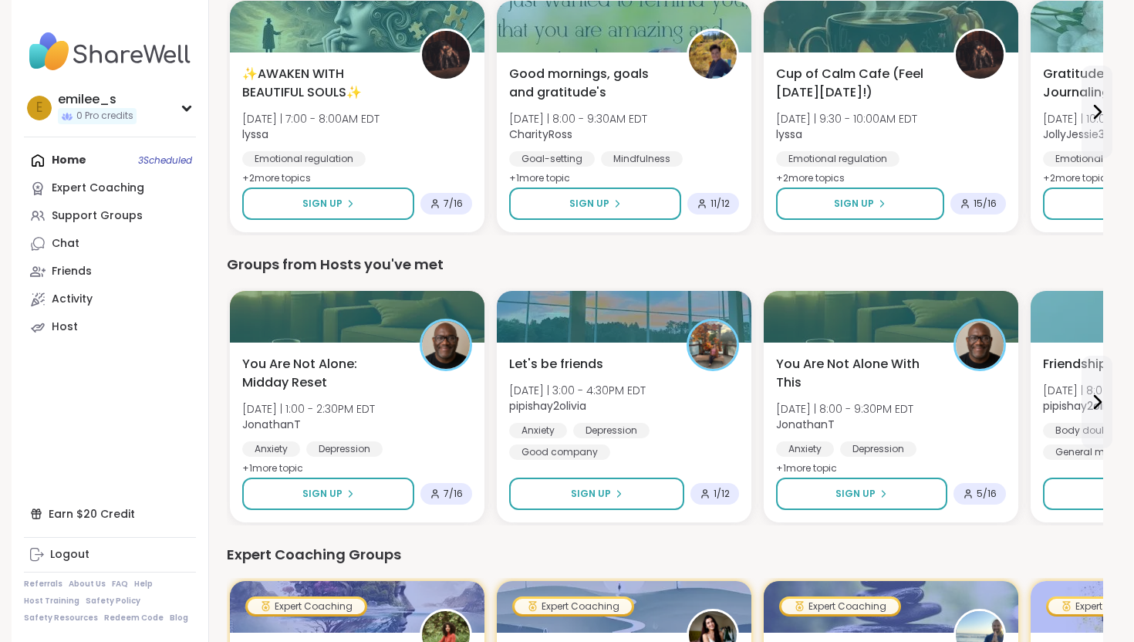
scroll to position [597, 1]
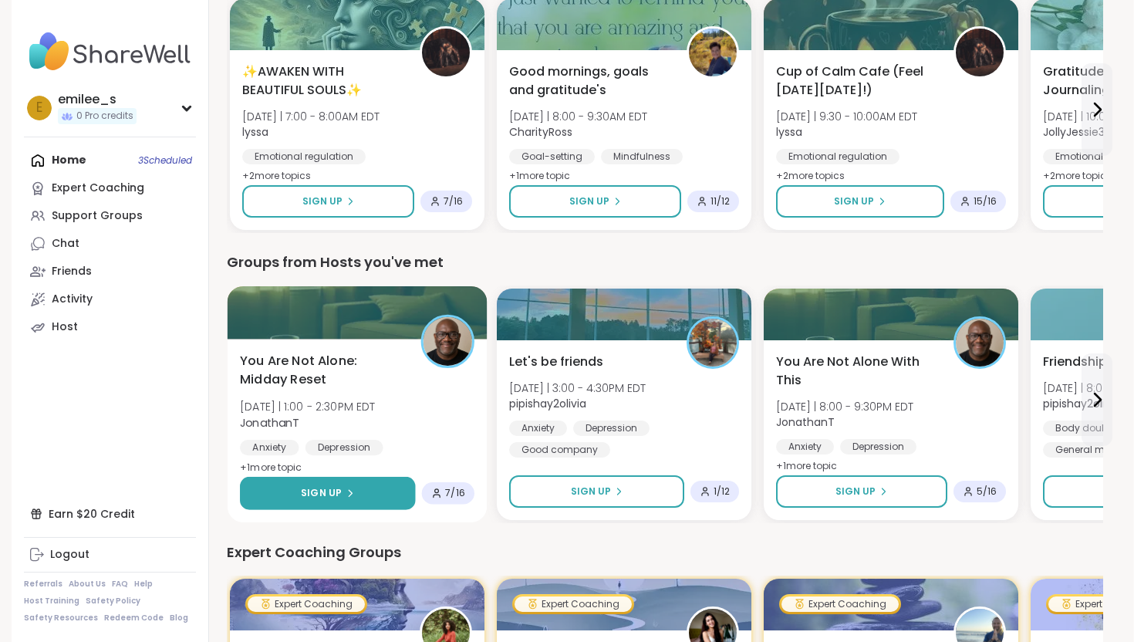
click at [377, 497] on button "Sign Up" at bounding box center [327, 493] width 175 height 33
click at [291, 462] on span "+ 1 more topic" at bounding box center [271, 466] width 62 height 12
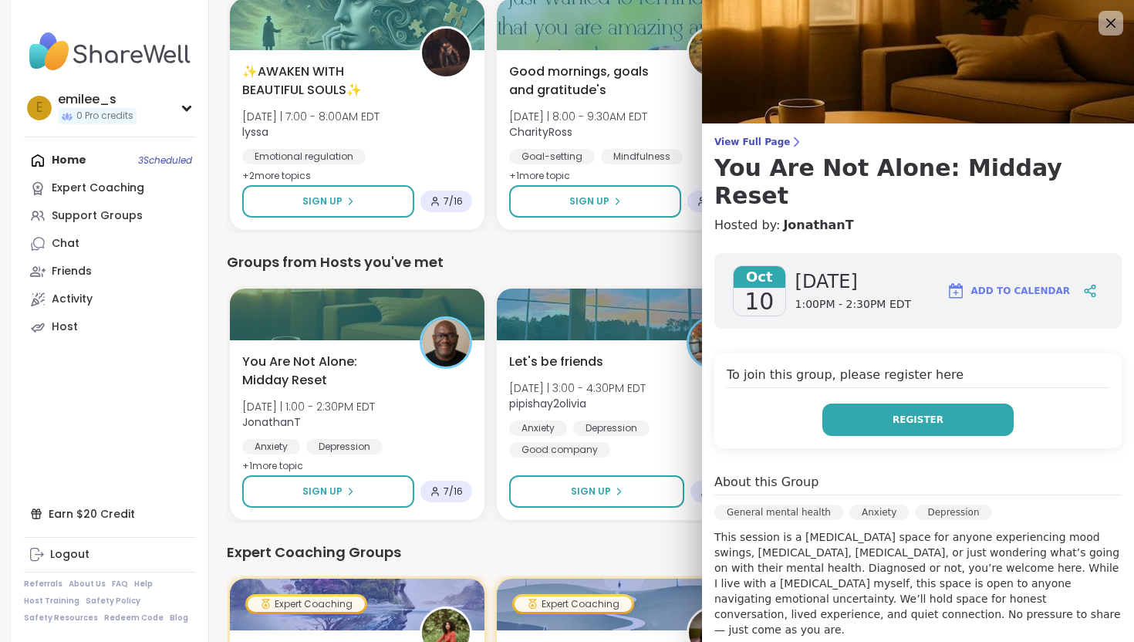
click at [895, 413] on span "Register" at bounding box center [917, 420] width 51 height 14
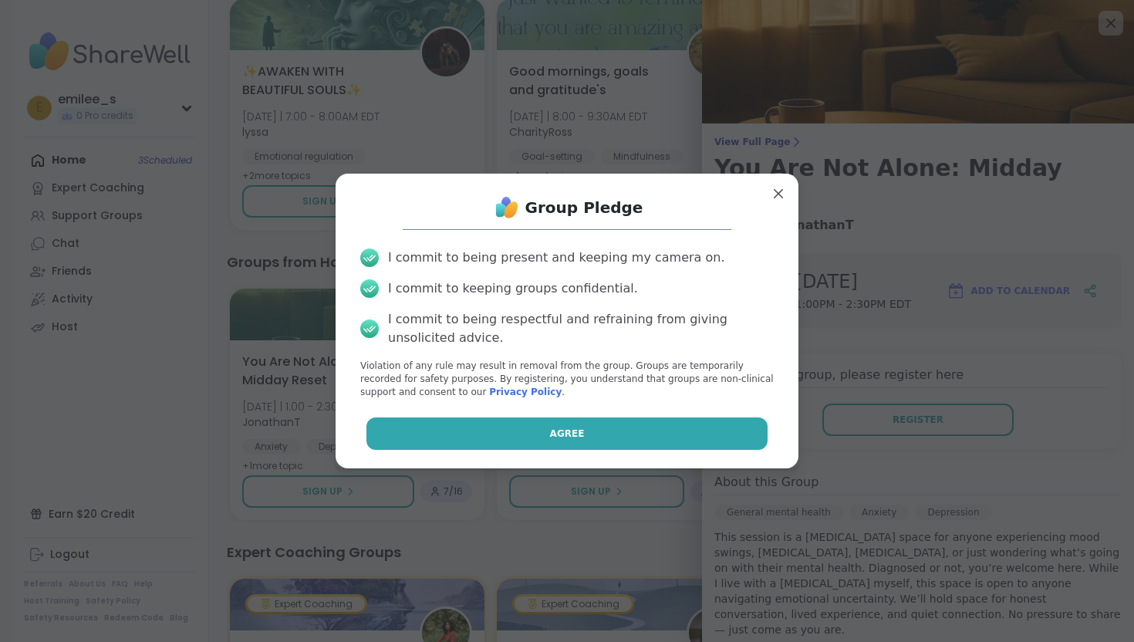
click at [651, 448] on button "Agree" at bounding box center [567, 433] width 402 height 32
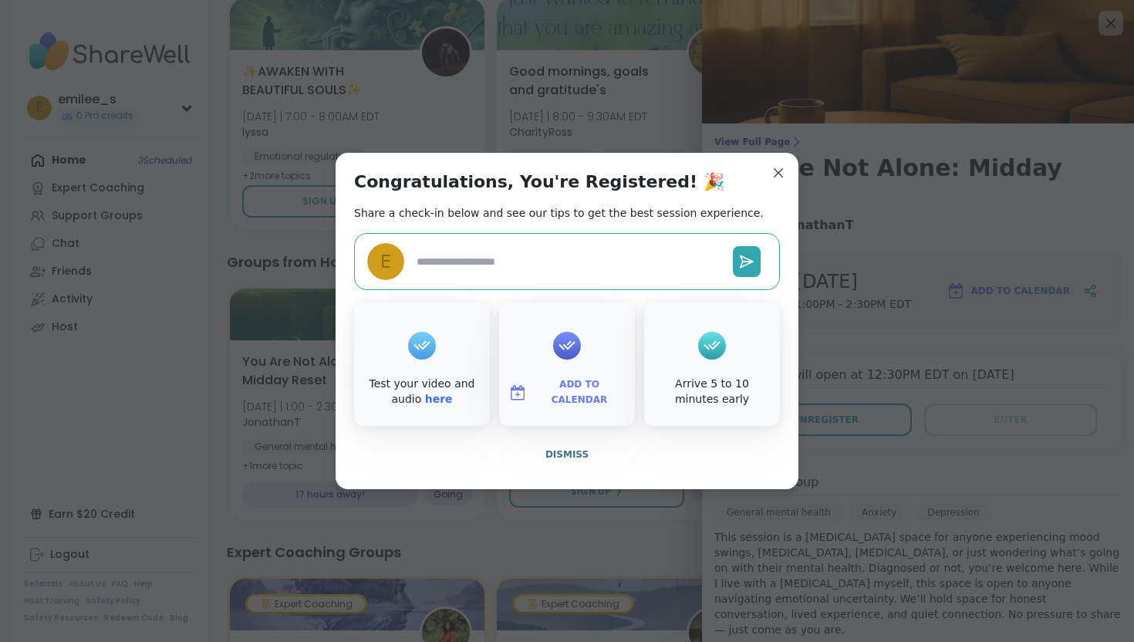
type textarea "*"
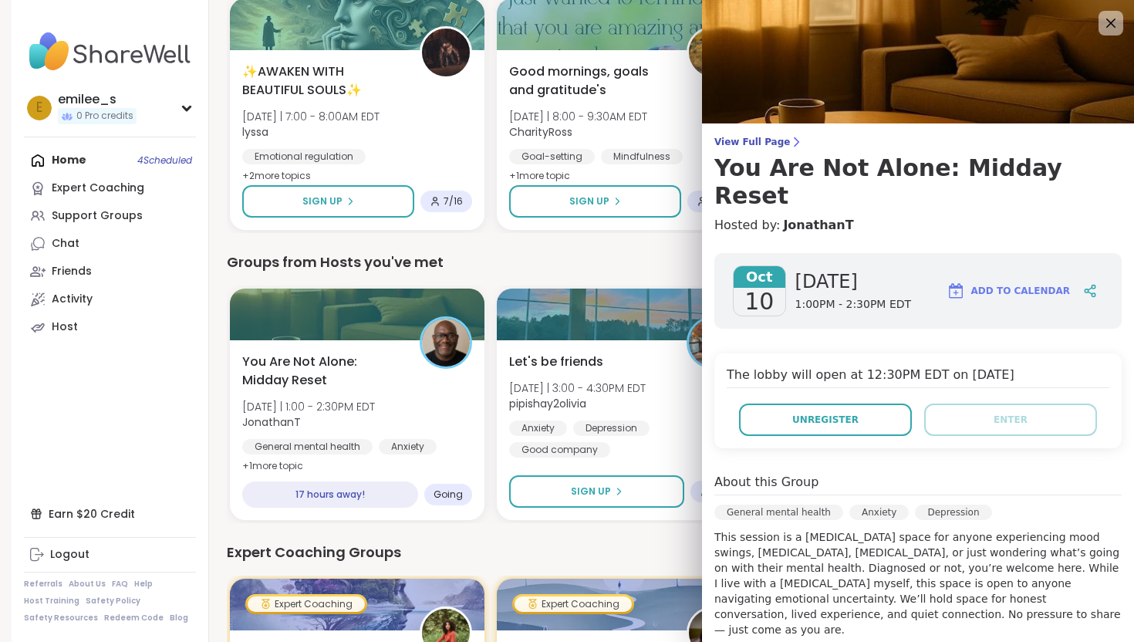
click at [1096, 20] on img at bounding box center [918, 61] width 432 height 123
click at [1103, 20] on icon at bounding box center [1109, 22] width 19 height 19
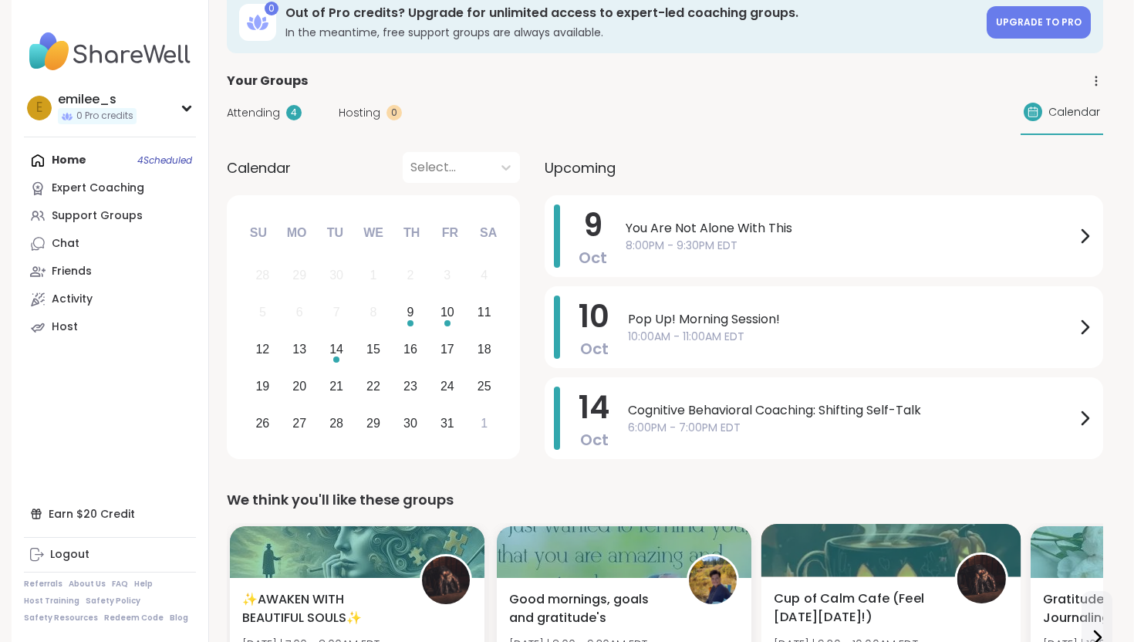
scroll to position [0, 1]
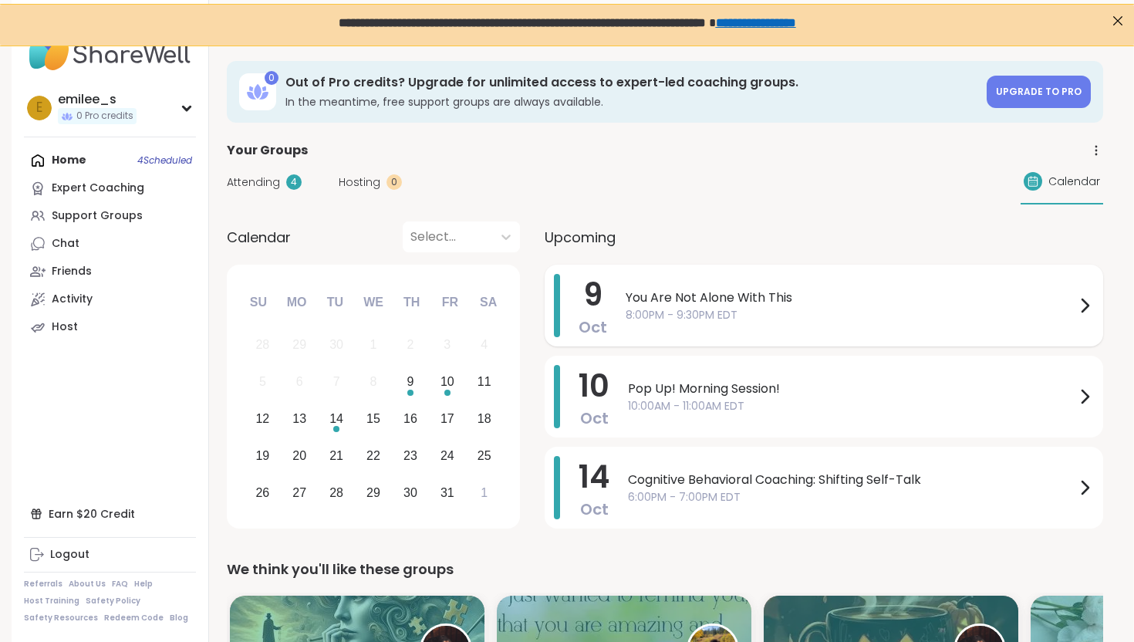
click at [1072, 307] on span "8:00PM - 9:30PM EDT" at bounding box center [850, 315] width 450 height 16
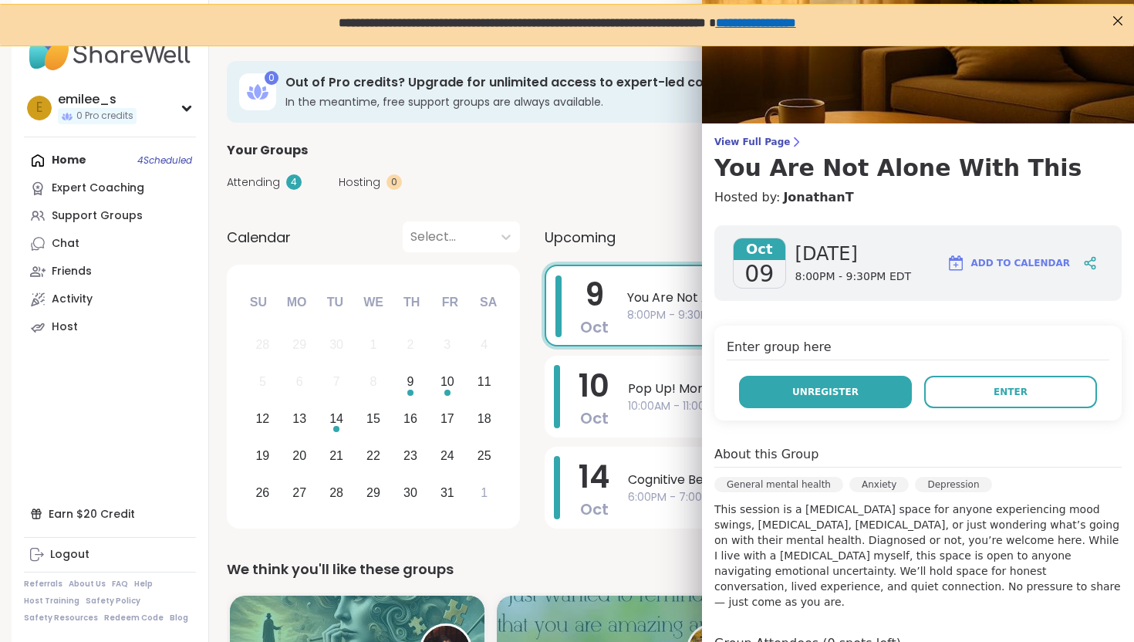
click at [891, 386] on button "Unregister" at bounding box center [825, 392] width 173 height 32
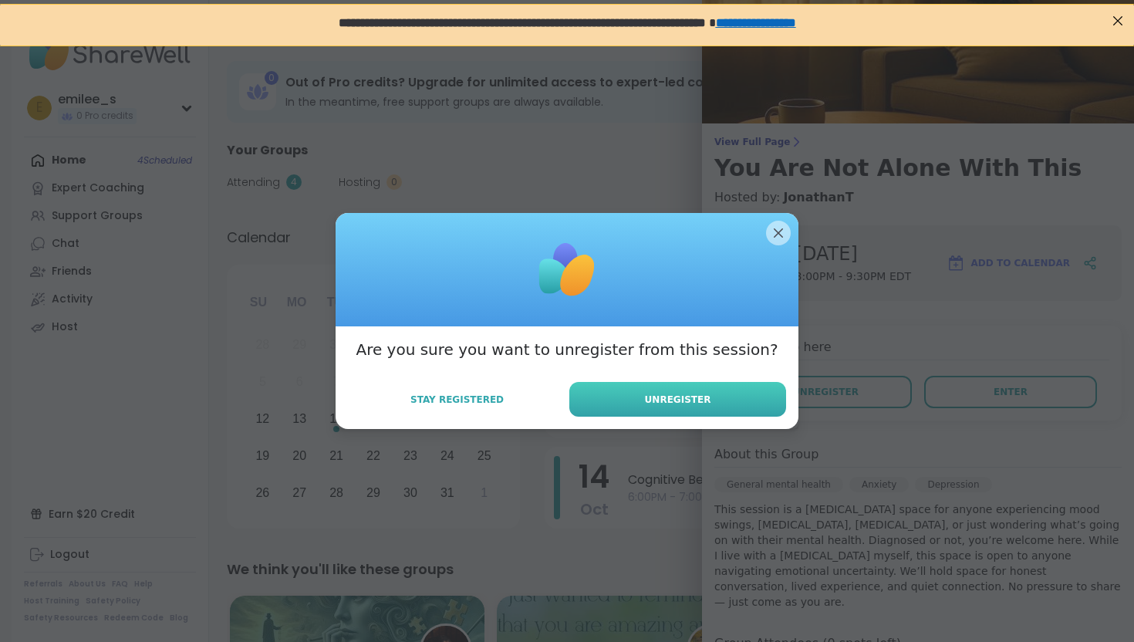
click at [713, 405] on button "Unregister" at bounding box center [677, 399] width 217 height 35
